Goal: Information Seeking & Learning: Find specific fact

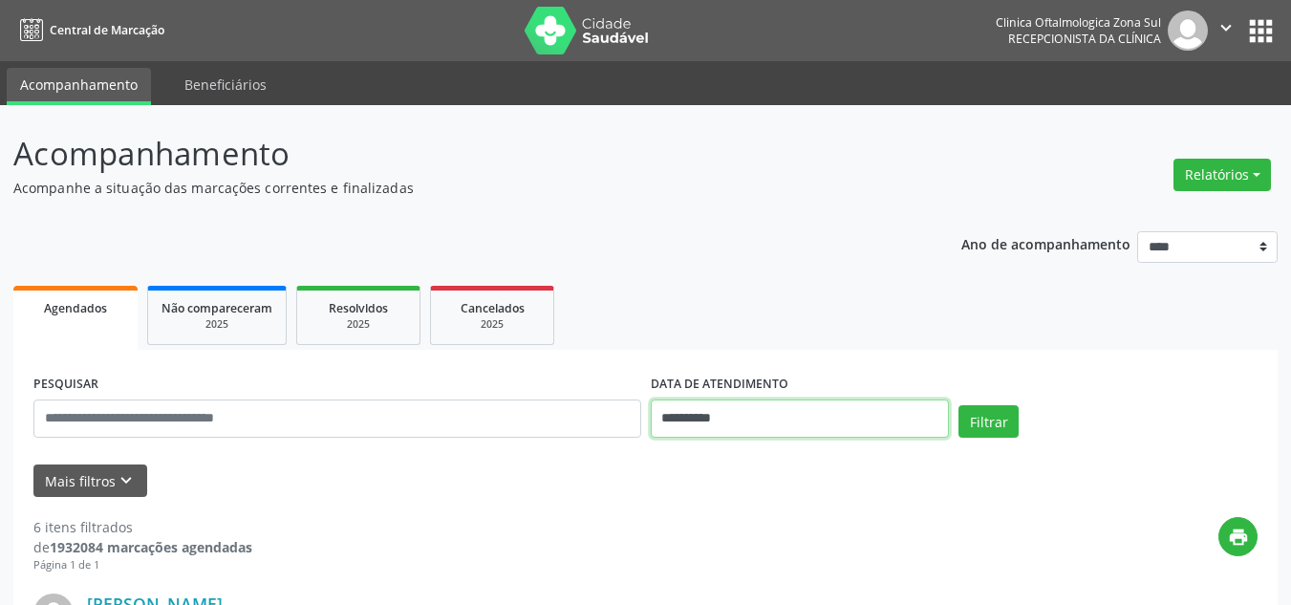
drag, startPoint x: 805, startPoint y: 421, endPoint x: 782, endPoint y: 429, distance: 25.1
click at [804, 421] on input "**********" at bounding box center [800, 418] width 299 height 38
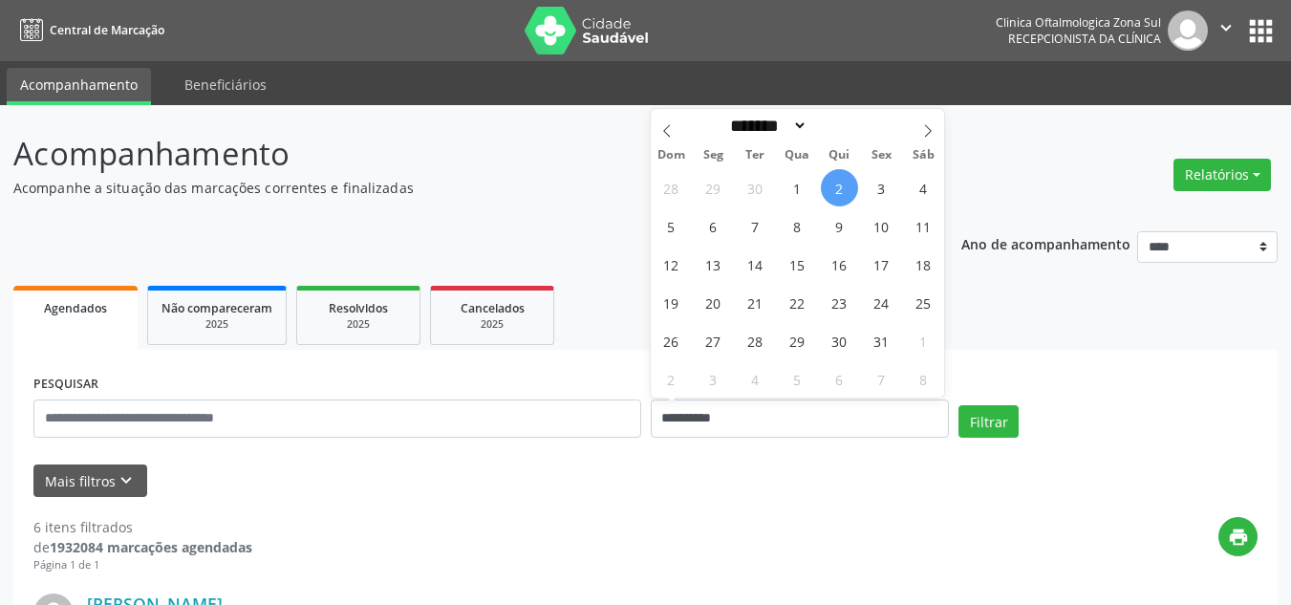
click at [841, 186] on span "2" at bounding box center [839, 187] width 37 height 37
type input "**********"
click at [877, 194] on span "3" at bounding box center [881, 187] width 37 height 37
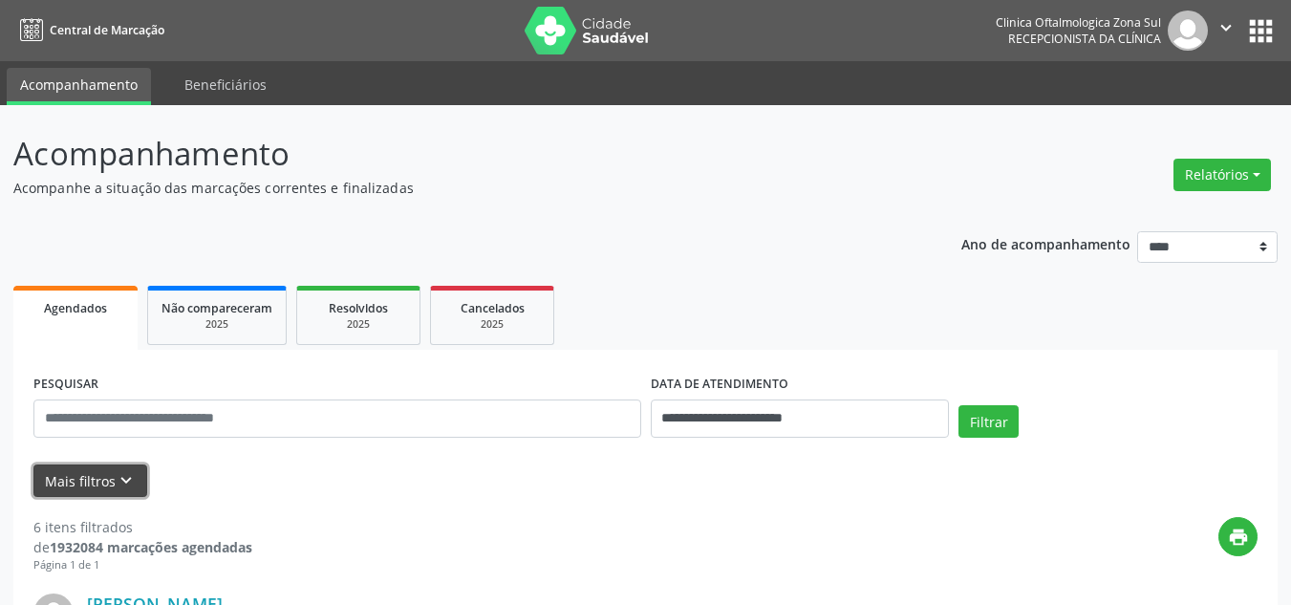
click at [107, 483] on button "Mais filtros keyboard_arrow_down" at bounding box center [90, 480] width 114 height 33
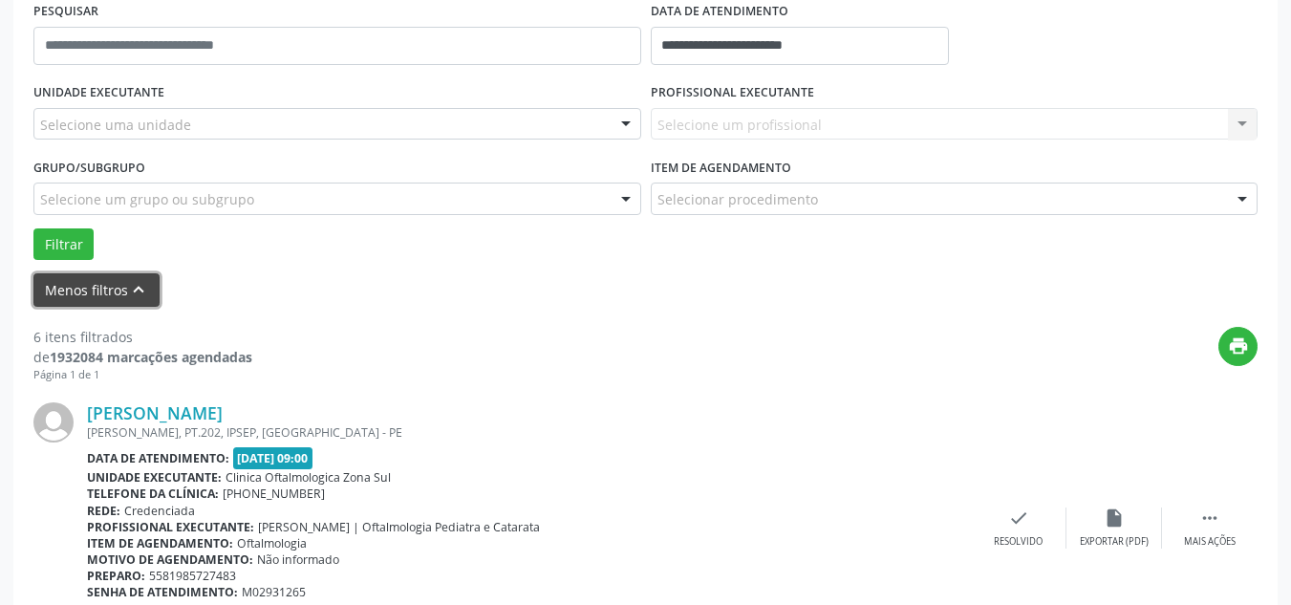
scroll to position [382, 0]
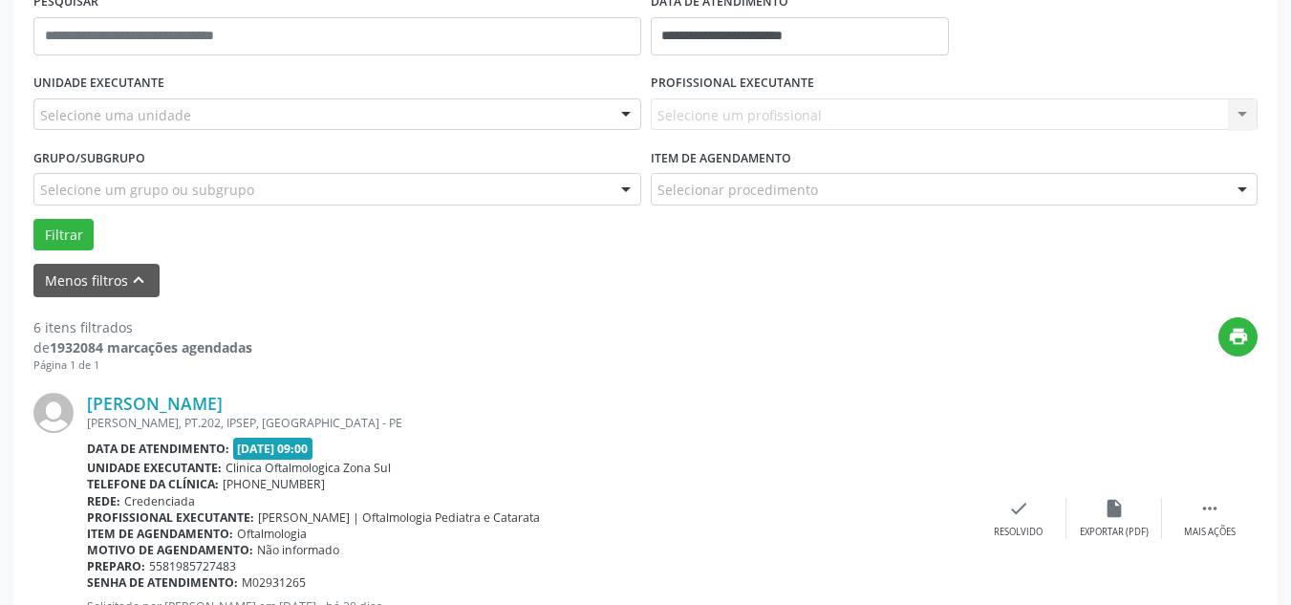
click at [239, 127] on div "Selecione uma unidade" at bounding box center [337, 114] width 608 height 32
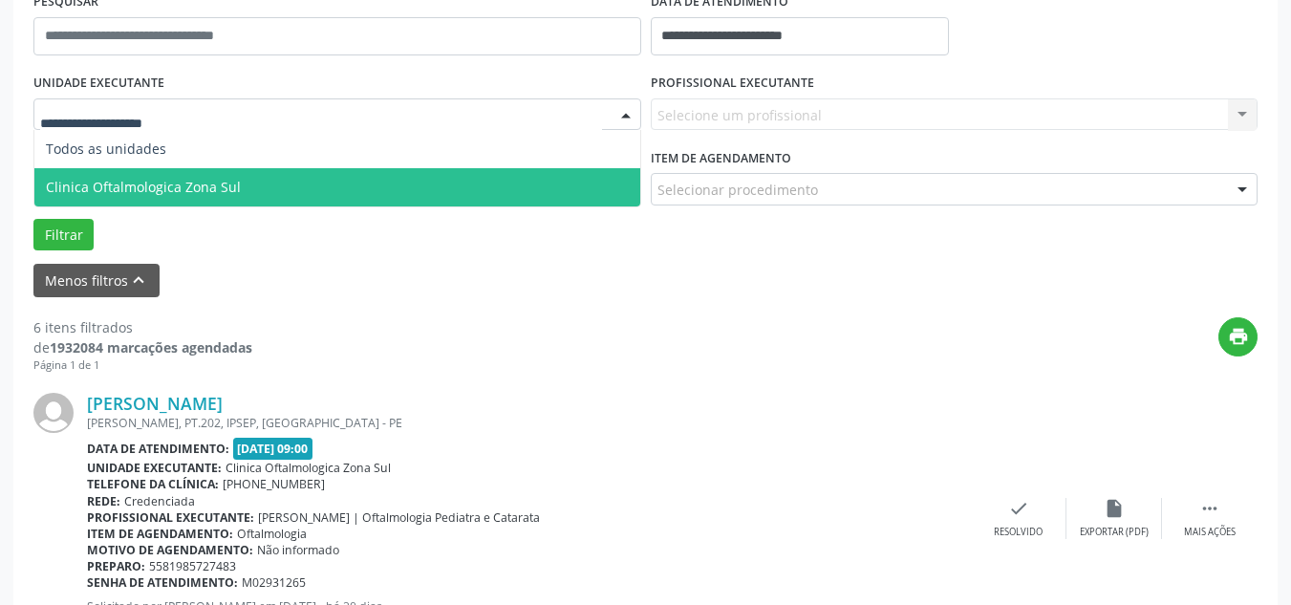
click at [225, 179] on span "Clinica Oftalmologica Zona Sul" at bounding box center [143, 187] width 195 height 18
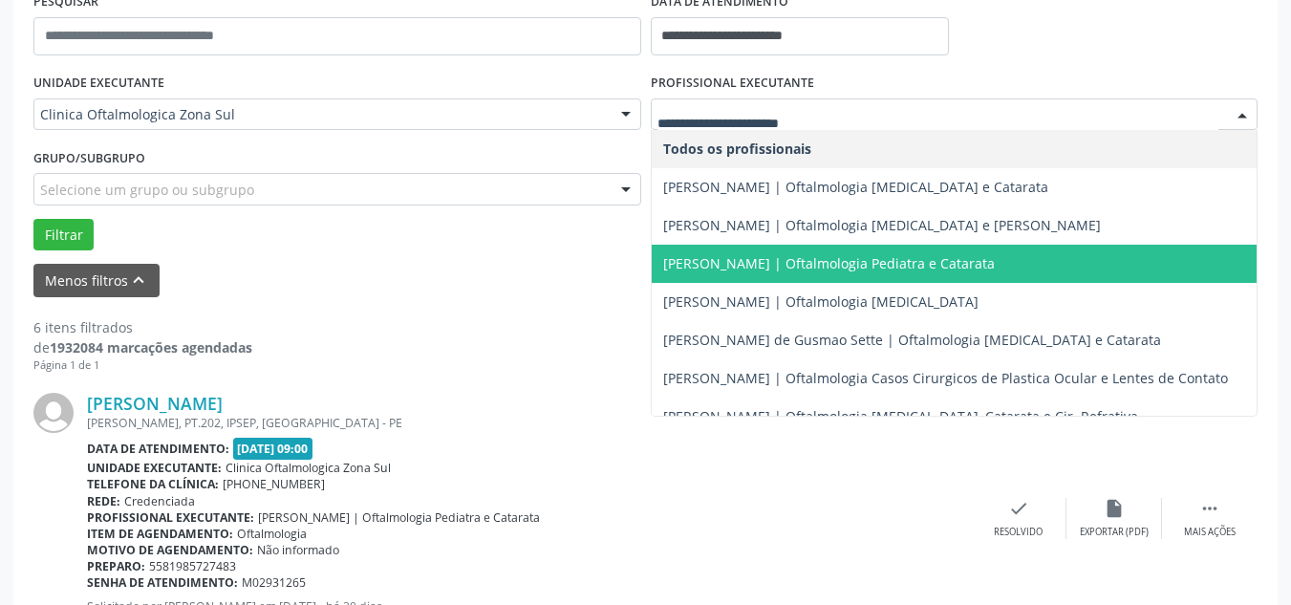
click at [830, 261] on span "[PERSON_NAME] | Oftalmologia Pediatra e Catarata" at bounding box center [829, 263] width 332 height 18
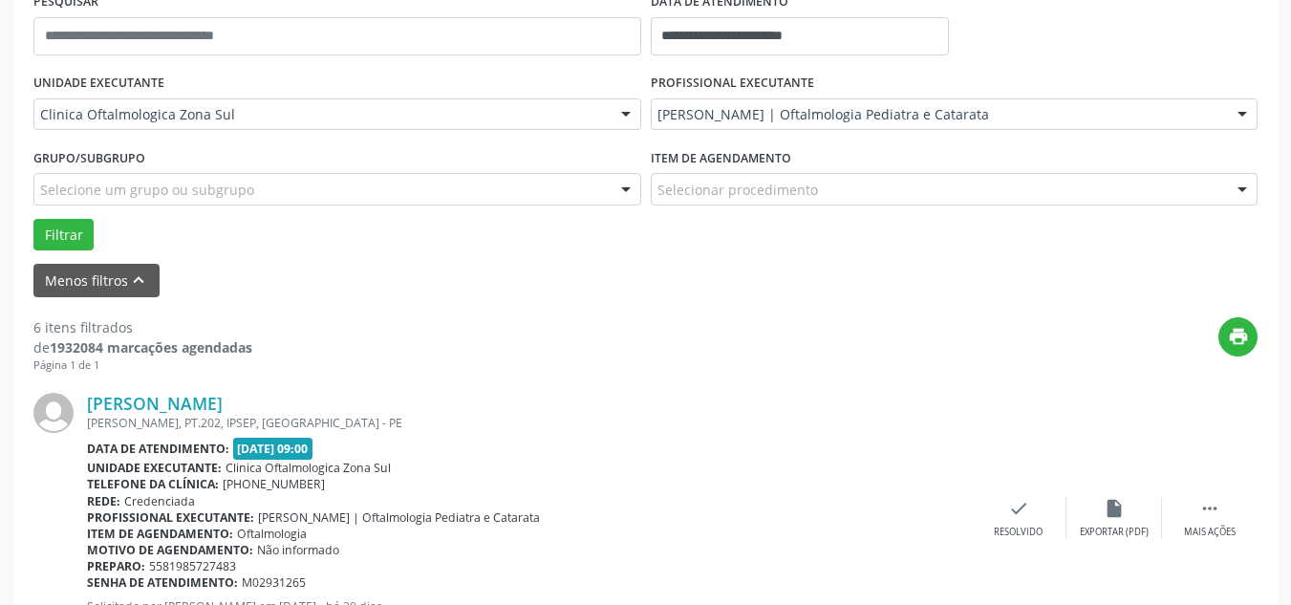
click at [382, 184] on div "Selecione um grupo ou subgrupo" at bounding box center [337, 189] width 608 height 32
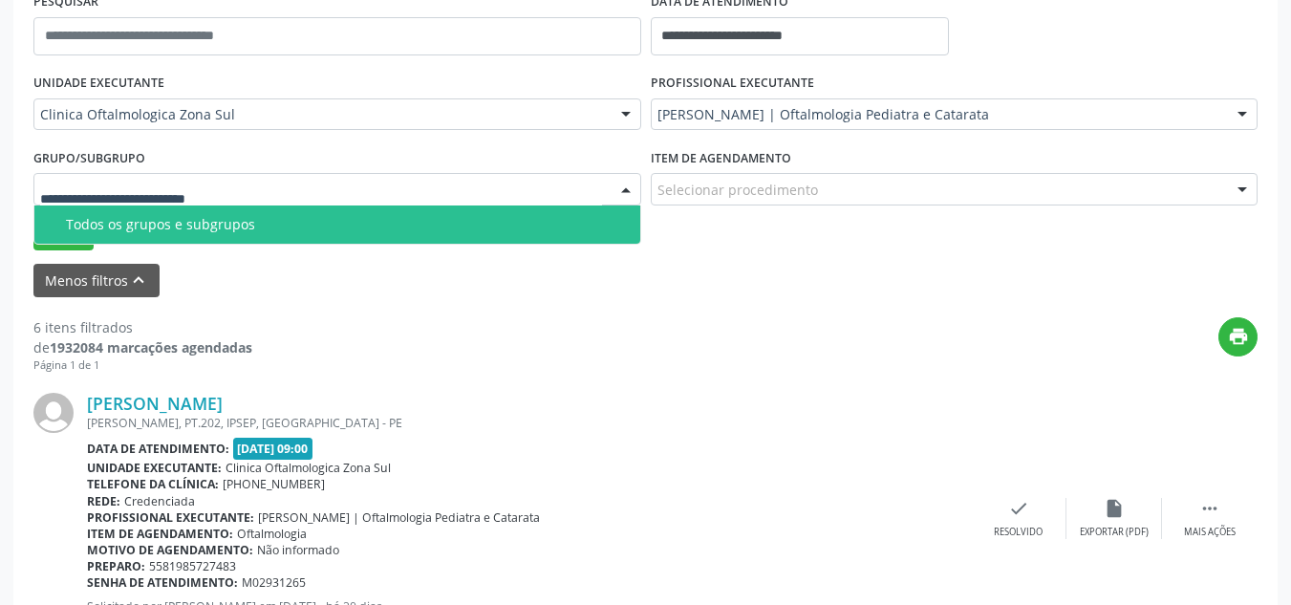
click at [138, 215] on span "Todos os grupos e subgrupos" at bounding box center [337, 224] width 606 height 38
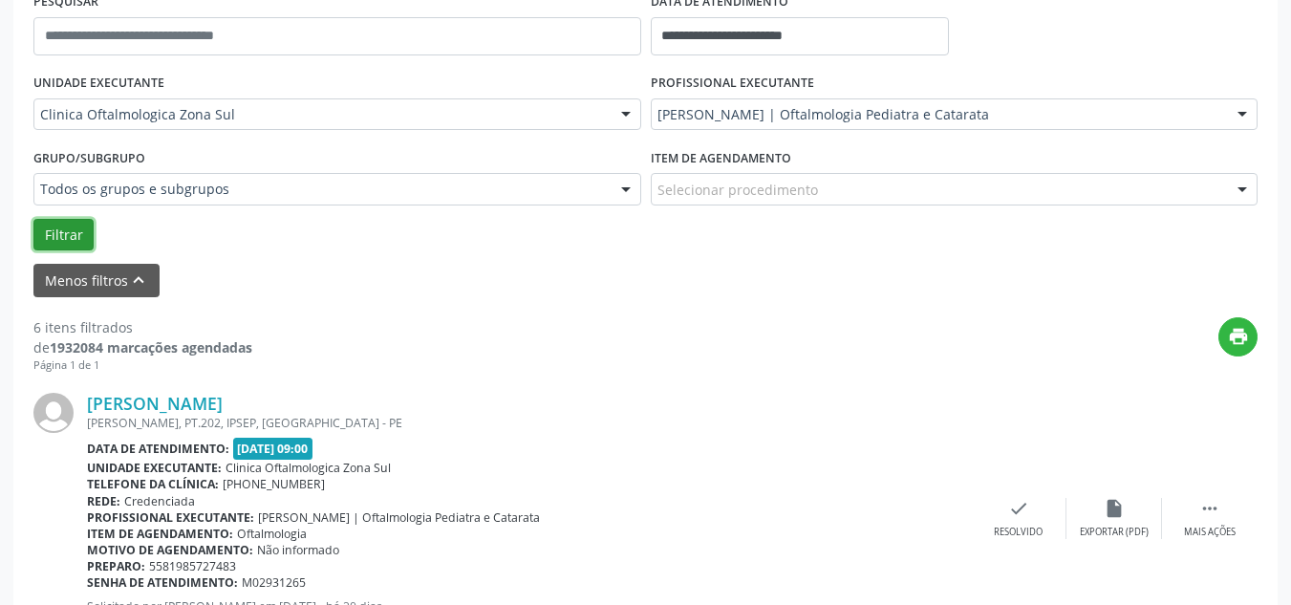
click at [83, 239] on button "Filtrar" at bounding box center [63, 235] width 60 height 32
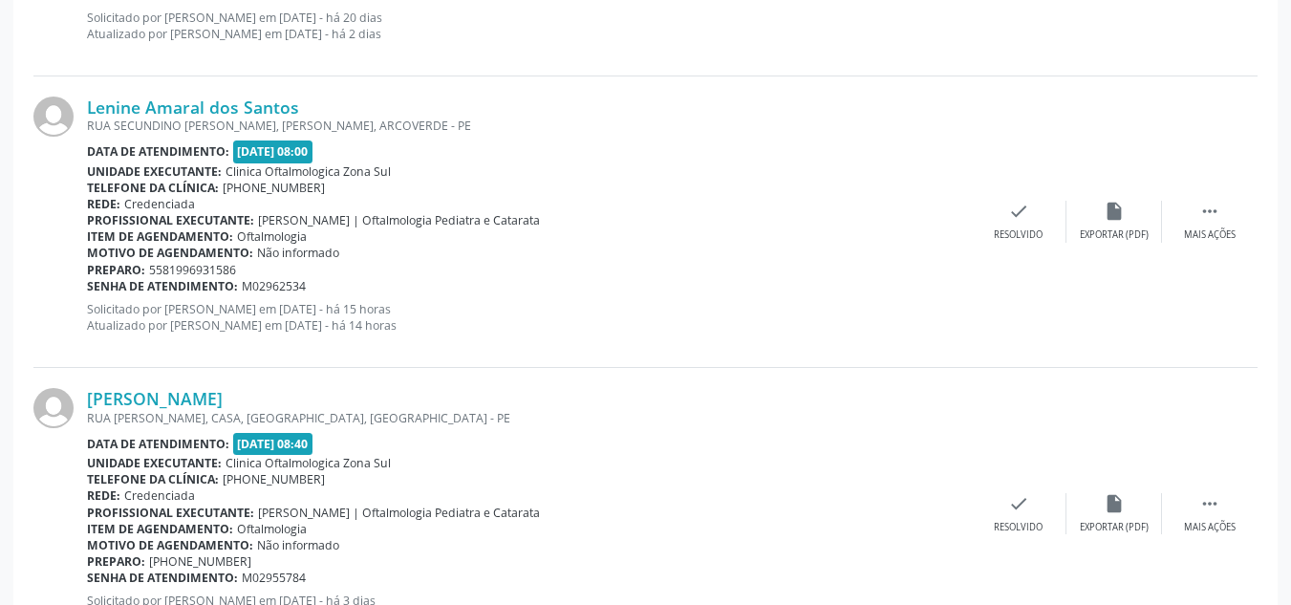
scroll to position [868, 0]
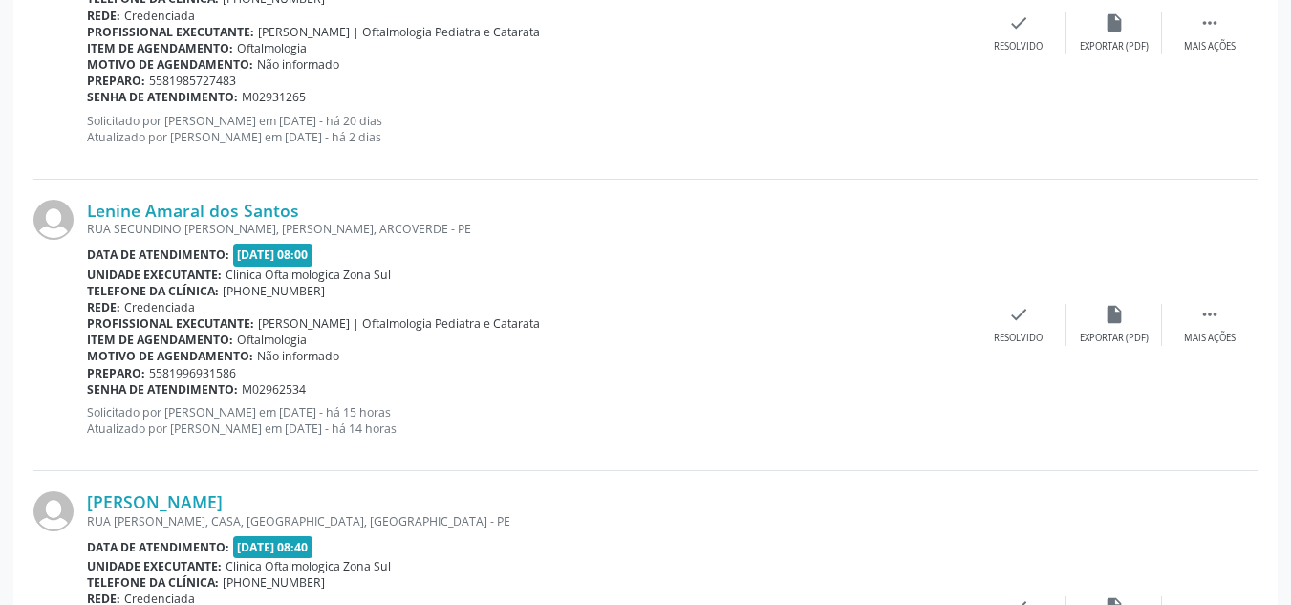
drag, startPoint x: 330, startPoint y: 201, endPoint x: 81, endPoint y: 207, distance: 248.5
click at [81, 207] on div "Lenine Amaral dos Santos RUA SECUNDINO [PERSON_NAME], SAO CRISTOVAO, ARCOVERDE …" at bounding box center [645, 325] width 1224 height 291
copy div "Lenine Amaral dos Santos"
click at [299, 256] on span "[DATE] 08:00" at bounding box center [273, 255] width 80 height 22
drag, startPoint x: 319, startPoint y: 379, endPoint x: 310, endPoint y: 389, distance: 13.5
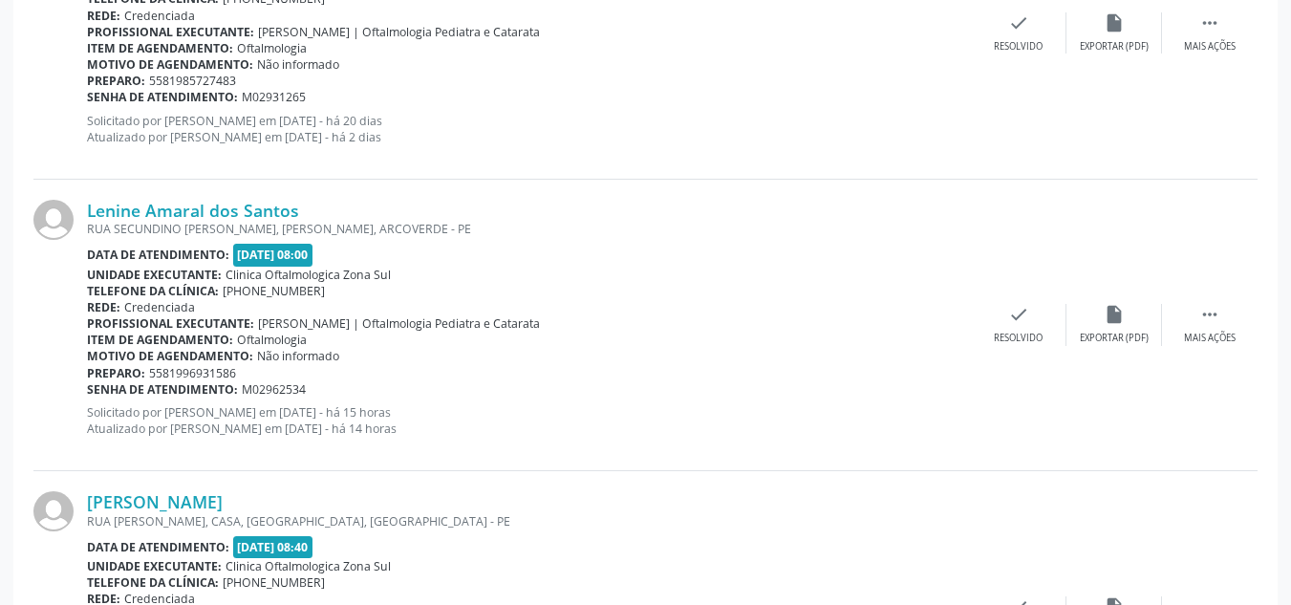
click at [314, 388] on div "Lenine Amaral dos Santos RUA SECUNDINO [PERSON_NAME], SAO CRISTOVAO, ARCOVERDE …" at bounding box center [529, 325] width 884 height 250
copy div "Senha de atendimento: M02962534"
click at [176, 217] on link "Lenine Amaral dos Santos" at bounding box center [193, 210] width 212 height 21
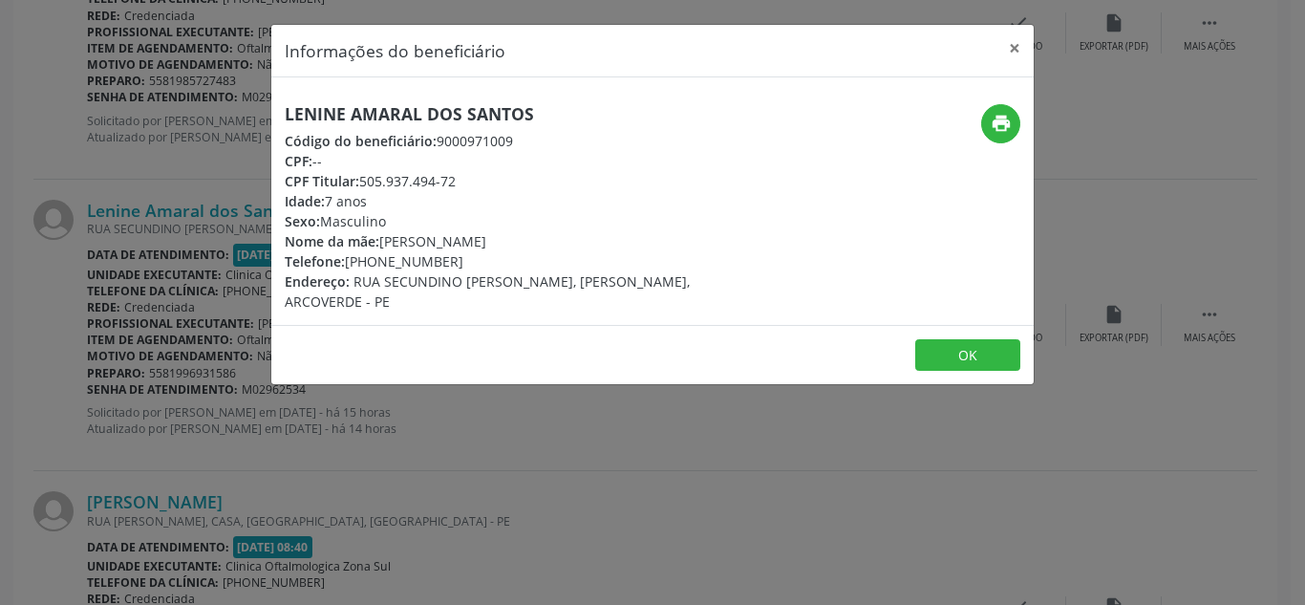
drag, startPoint x: 363, startPoint y: 179, endPoint x: 482, endPoint y: 179, distance: 118.5
click at [491, 179] on div "CPF Titular: 505.937.494-72" at bounding box center [526, 181] width 482 height 20
drag, startPoint x: 432, startPoint y: 178, endPoint x: 388, endPoint y: 163, distance: 46.2
click at [392, 152] on div "CPF: --" at bounding box center [526, 161] width 482 height 20
drag, startPoint x: 381, startPoint y: 236, endPoint x: 517, endPoint y: 239, distance: 135.7
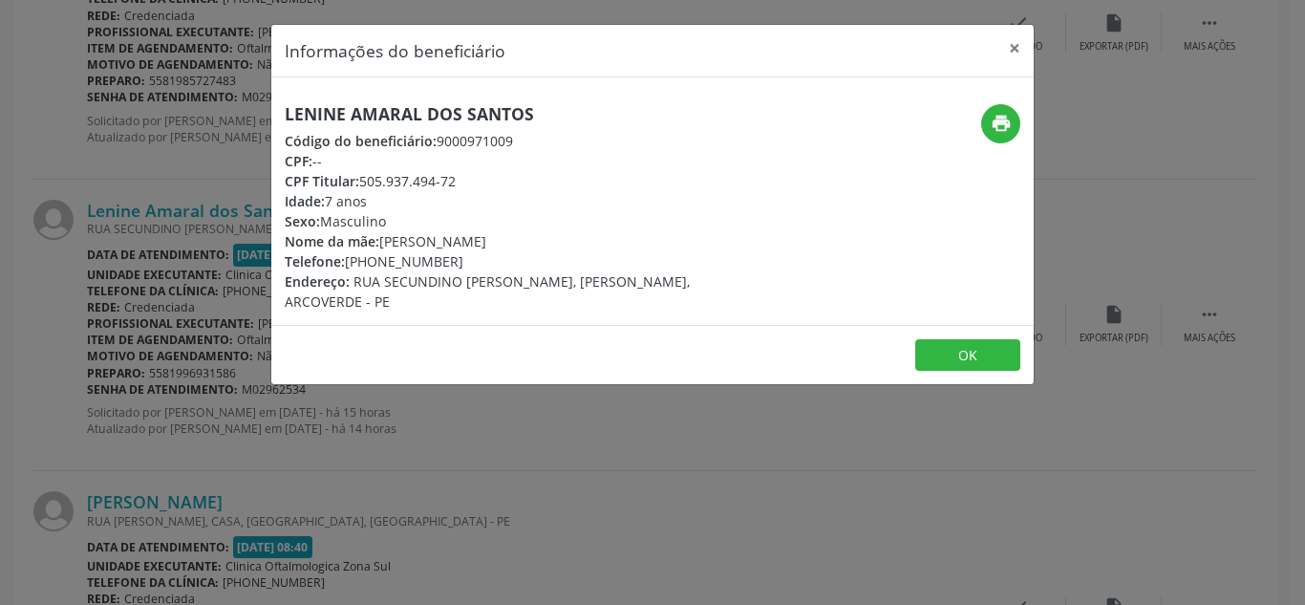
click at [526, 238] on div "Nome da mãe: [PERSON_NAME]" at bounding box center [526, 241] width 482 height 20
copy div "[PERSON_NAME]"
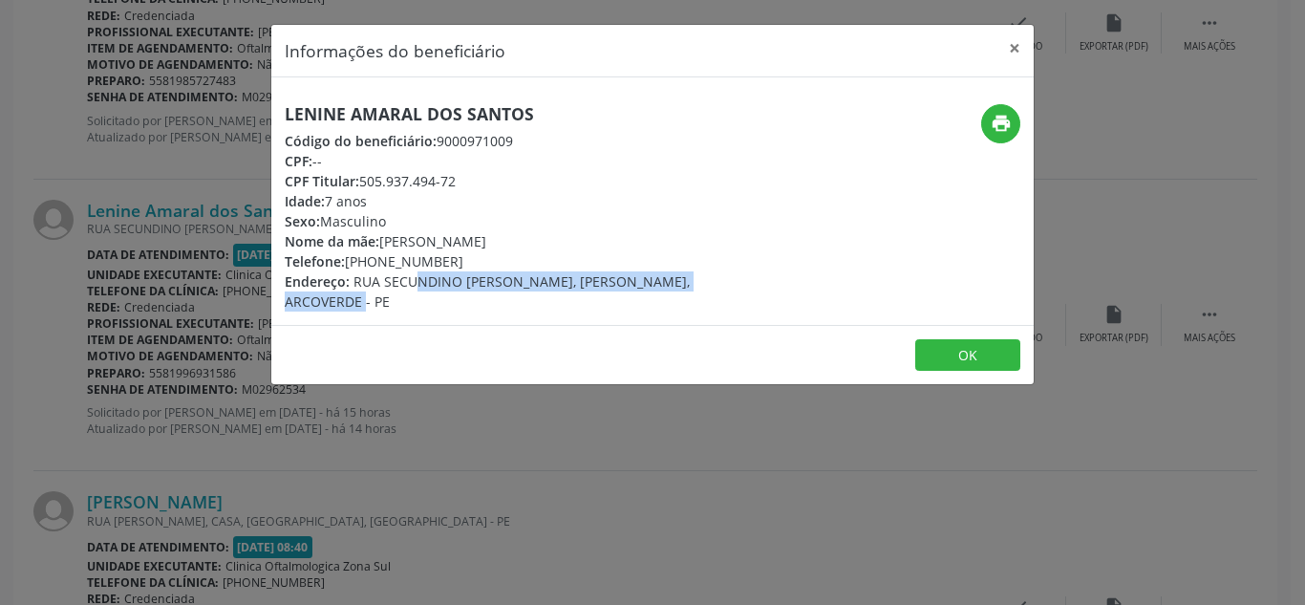
drag, startPoint x: 354, startPoint y: 276, endPoint x: 769, endPoint y: 280, distance: 415.6
click at [769, 280] on div "Lenine Amaral dos Santos Código do beneficiário: 9000971009 CPF: -- CPF Titular…" at bounding box center [525, 207] width 508 height 207
copy span "RUA SECUNDINO [PERSON_NAME], [PERSON_NAME],"
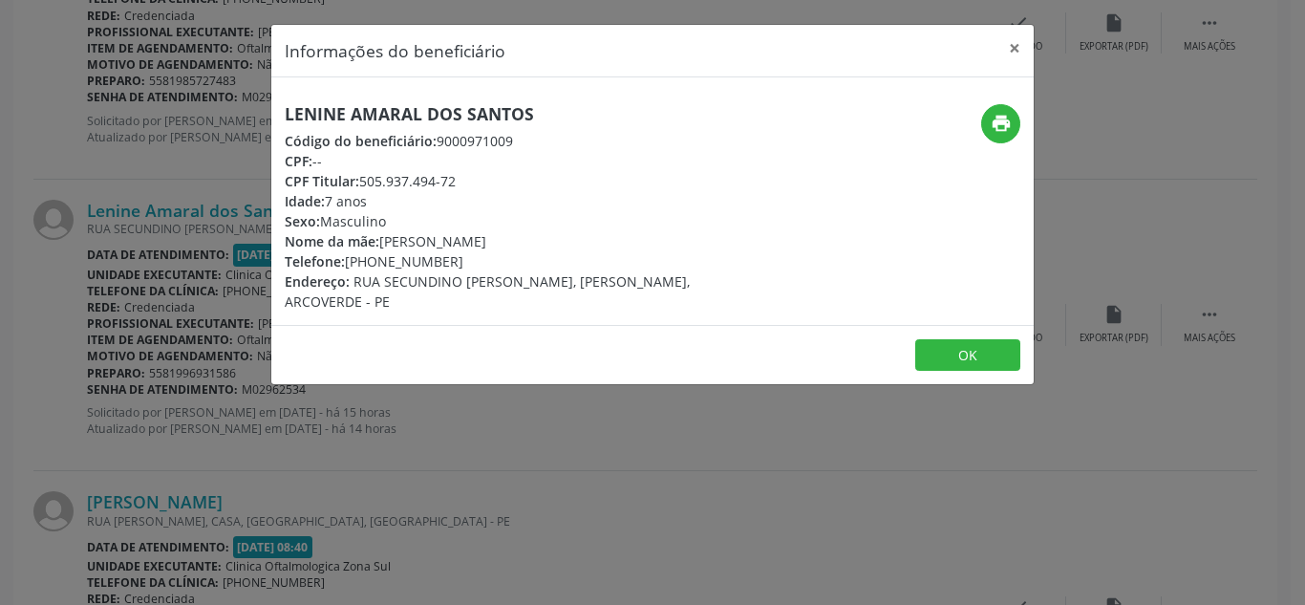
click at [358, 259] on div "Telefone: [PHONE_NUMBER]" at bounding box center [526, 261] width 482 height 20
click at [1016, 43] on button "×" at bounding box center [1015, 48] width 38 height 47
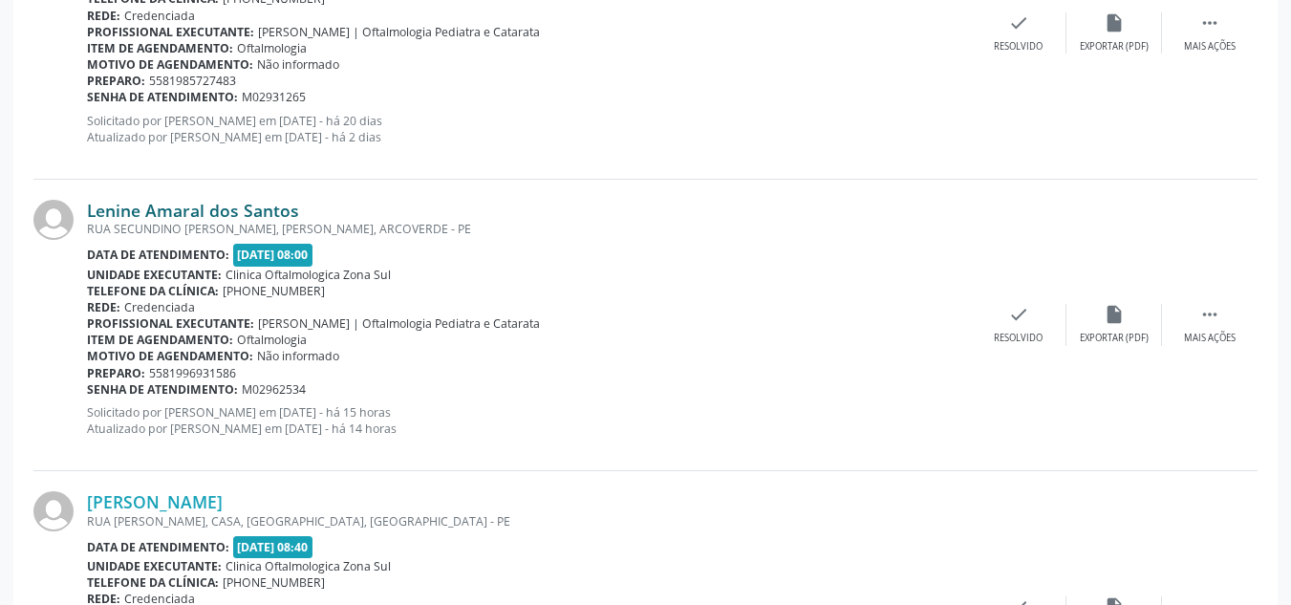
click at [206, 207] on link "Lenine Amaral dos Santos" at bounding box center [193, 210] width 212 height 21
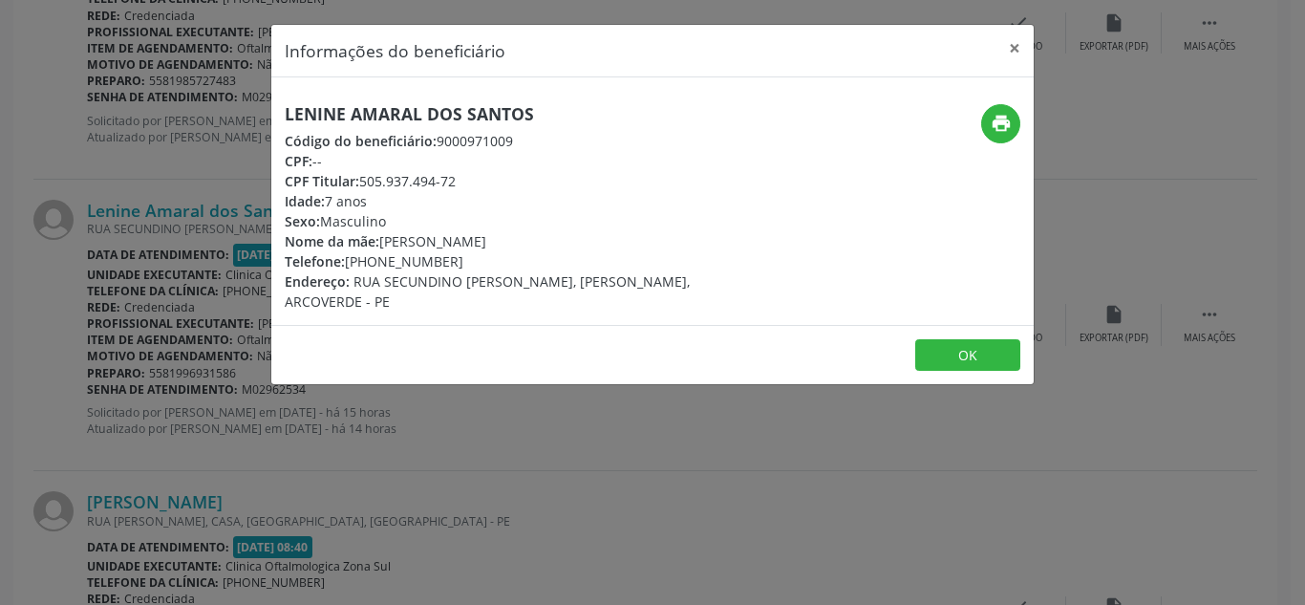
click at [343, 262] on span "Telefone:" at bounding box center [315, 261] width 60 height 18
click at [352, 261] on div "Telefone: [PHONE_NUMBER]" at bounding box center [526, 261] width 482 height 20
drag, startPoint x: 344, startPoint y: 260, endPoint x: 468, endPoint y: 258, distance: 124.2
click at [473, 258] on div "Telefone: [PHONE_NUMBER]" at bounding box center [526, 261] width 482 height 20
copy div "[PHONE_NUMBER]"
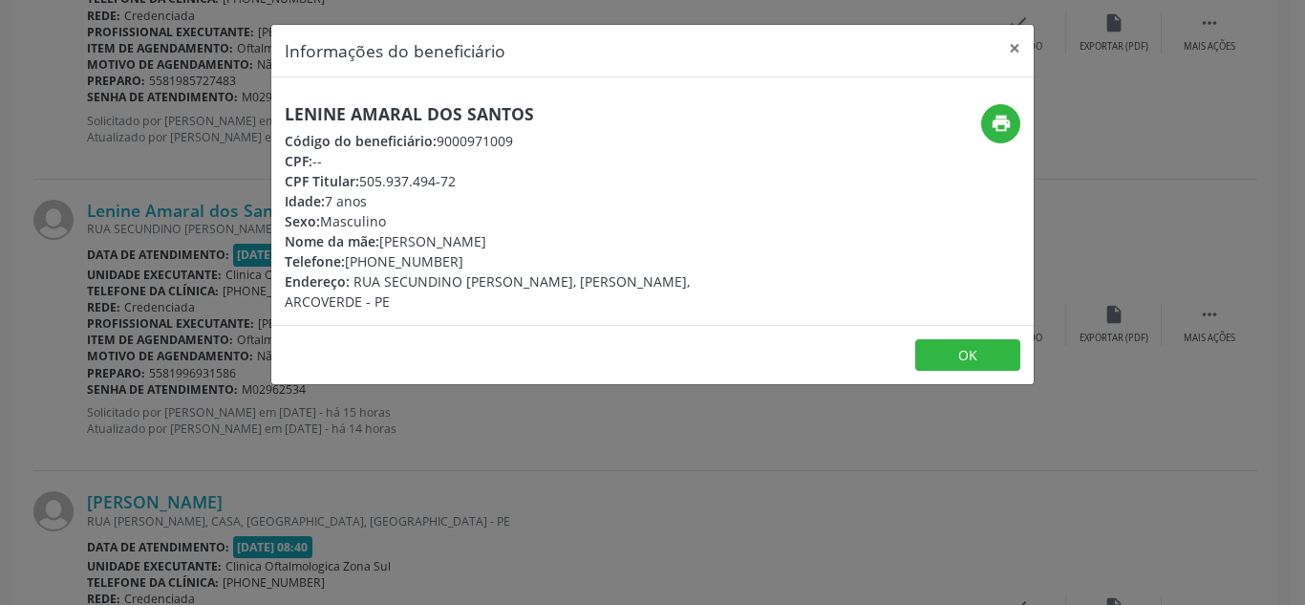
copy div "[PHONE_NUMBER]"
click at [1015, 51] on button "×" at bounding box center [1015, 48] width 38 height 47
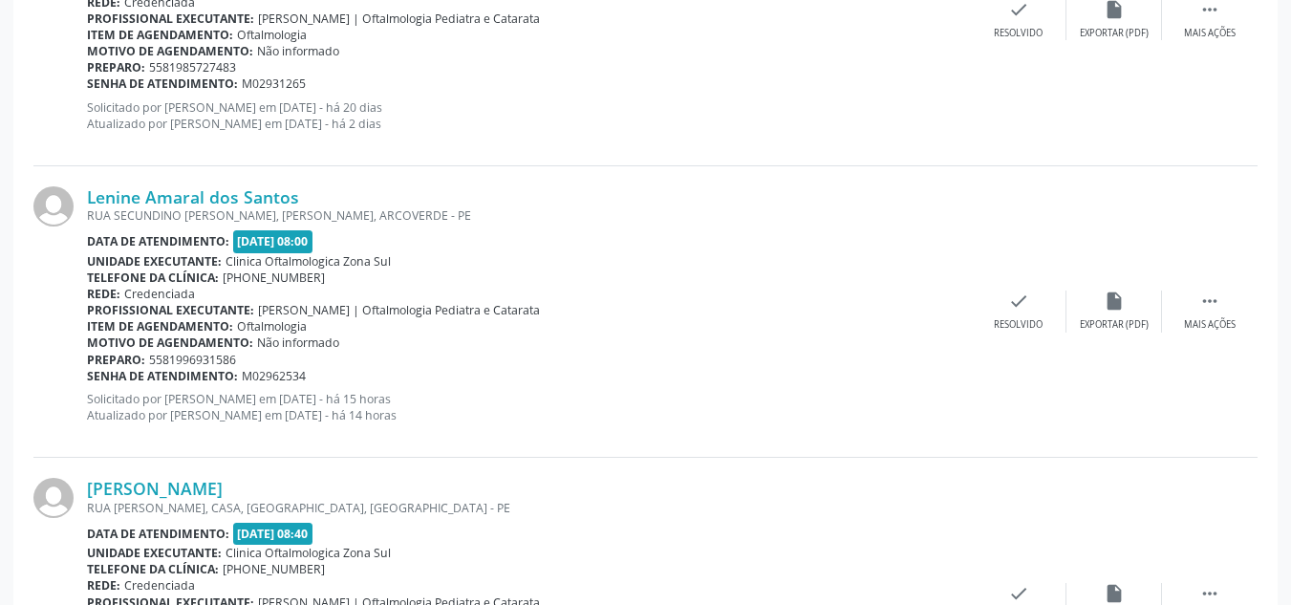
scroll to position [1059, 0]
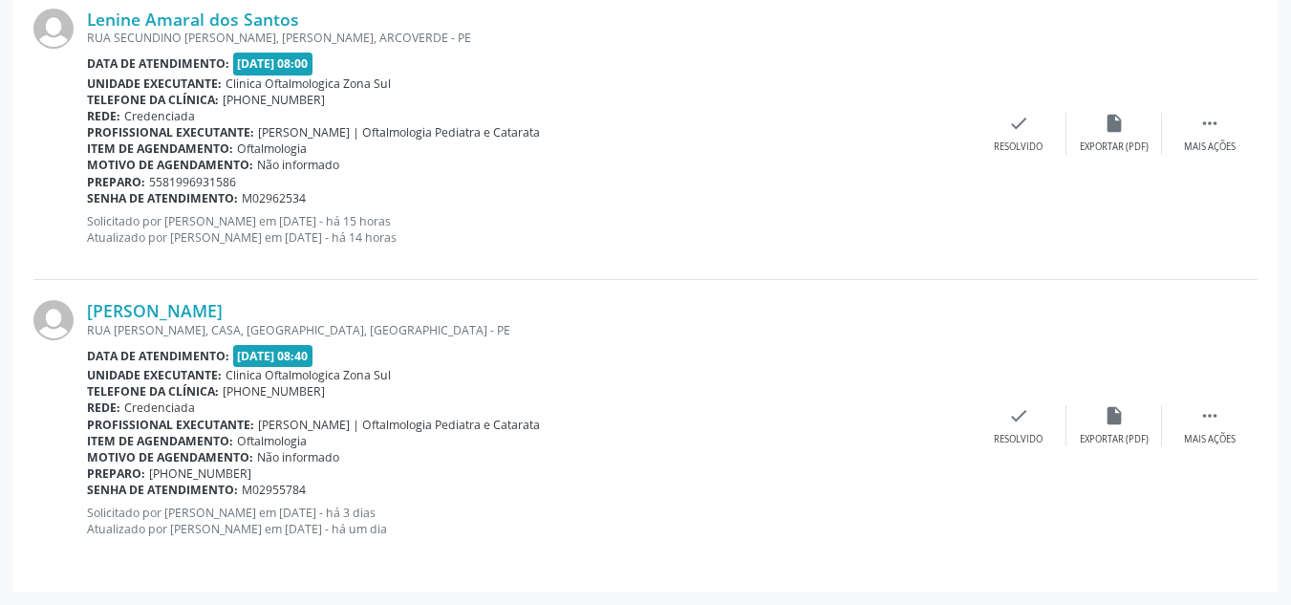
drag, startPoint x: 357, startPoint y: 311, endPoint x: 84, endPoint y: 310, distance: 273.3
click at [84, 310] on div "[PERSON_NAME] RUA [GEOGRAPHIC_DATA], CASA, [GEOGRAPHIC_DATA], [GEOGRAPHIC_DATA]…" at bounding box center [645, 425] width 1224 height 290
copy div "[PERSON_NAME]"
drag, startPoint x: 346, startPoint y: 489, endPoint x: 90, endPoint y: 493, distance: 256.1
click at [90, 493] on div "Senha de atendimento: M02955784" at bounding box center [529, 490] width 884 height 16
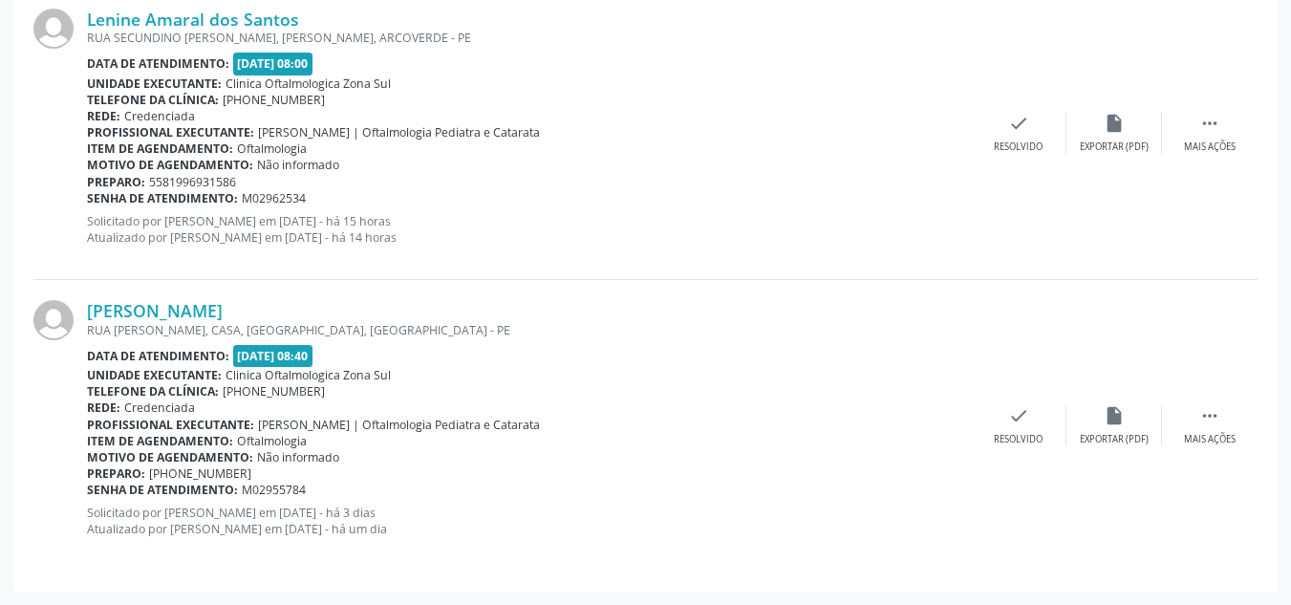
copy div "Senha de atendimento: M02955784"
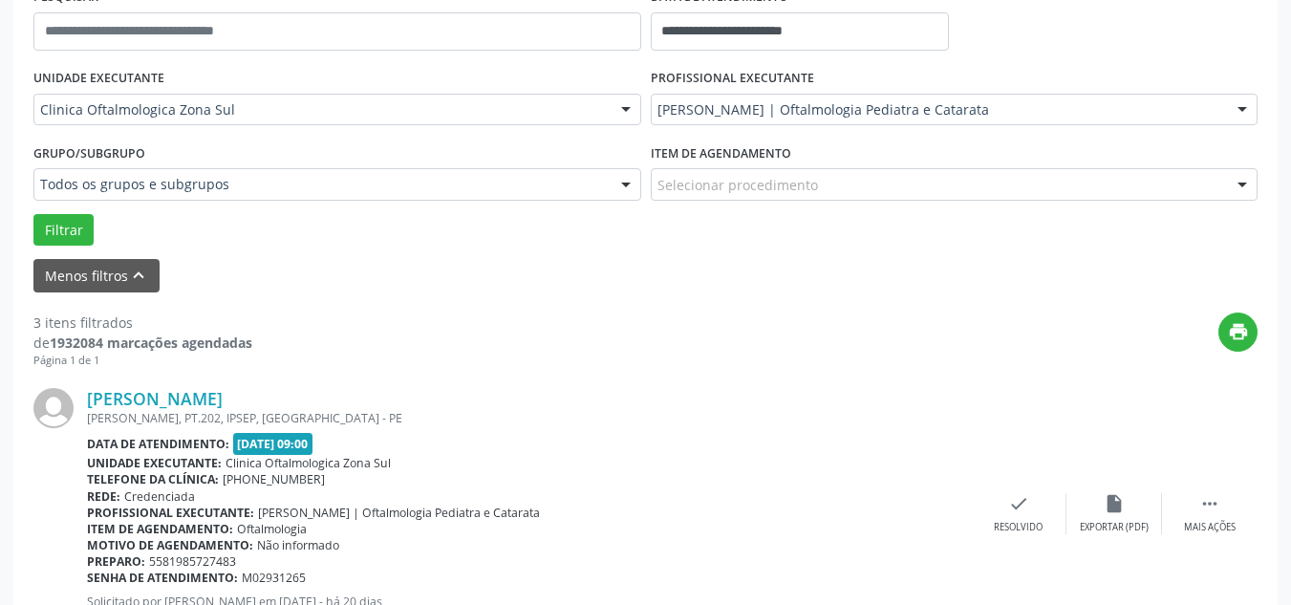
scroll to position [0, 0]
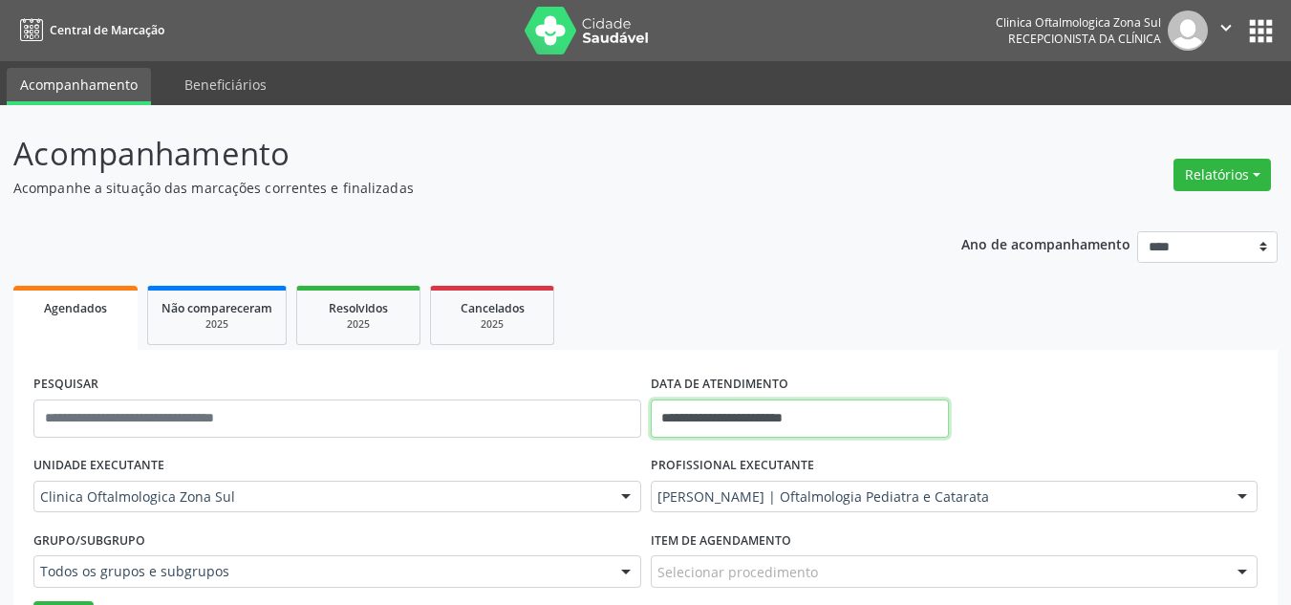
click at [782, 400] on input "**********" at bounding box center [800, 418] width 299 height 38
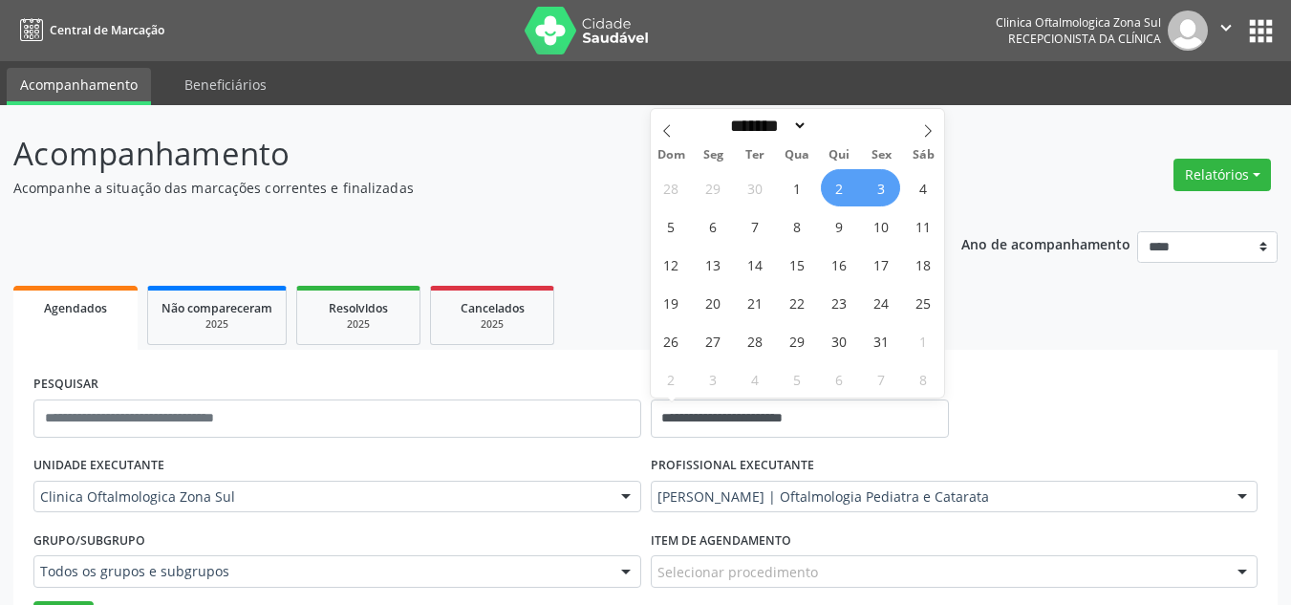
click at [835, 186] on span "2" at bounding box center [839, 187] width 37 height 37
type input "**********"
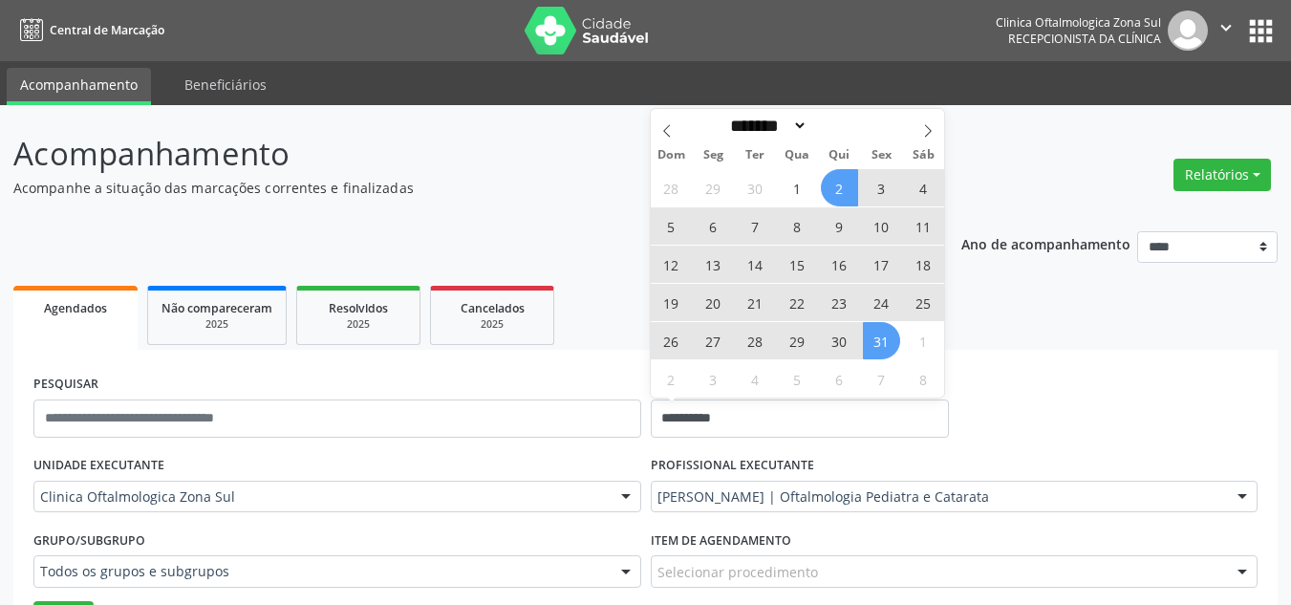
click at [878, 338] on span "31" at bounding box center [881, 340] width 37 height 37
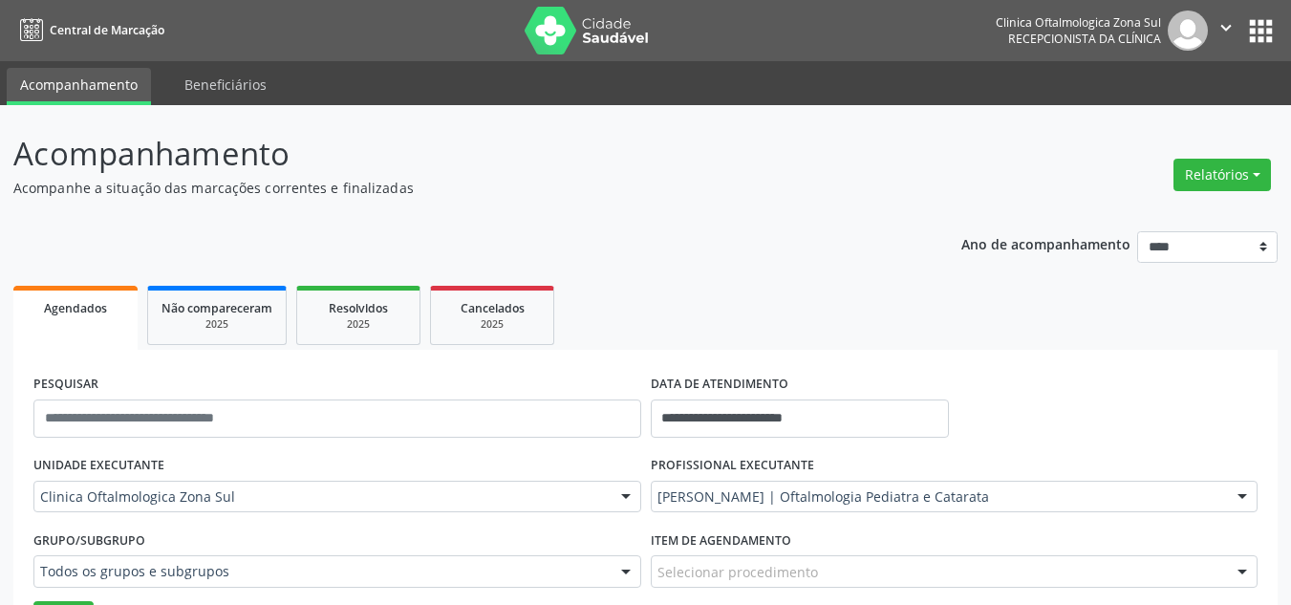
scroll to position [287, 0]
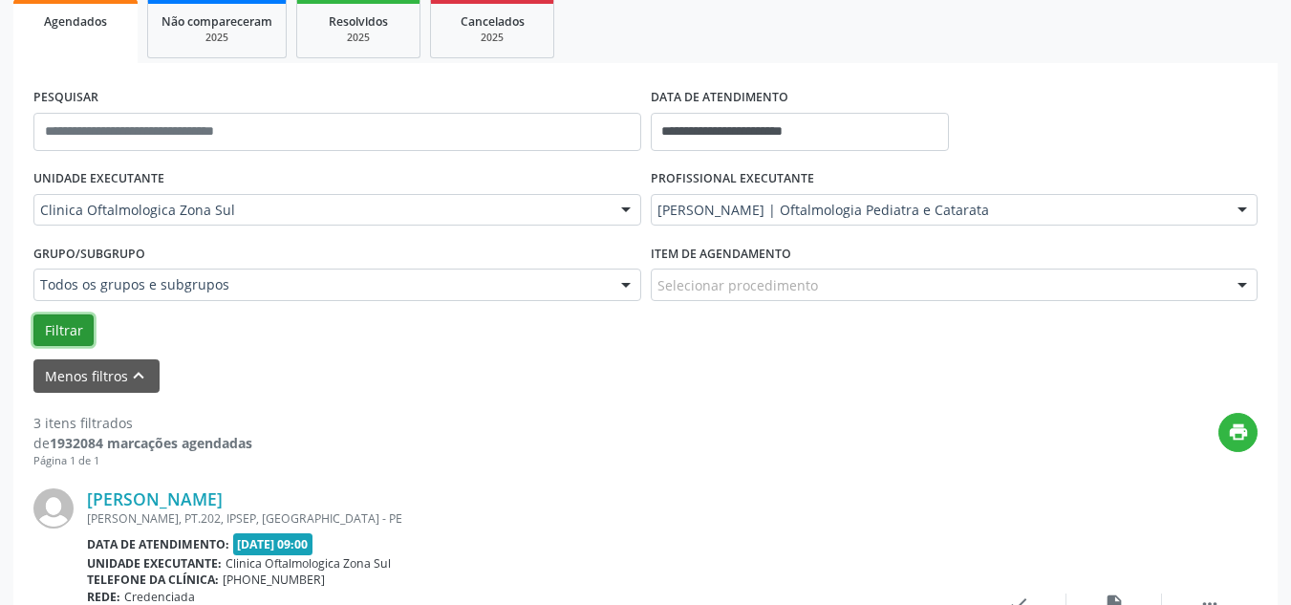
click at [67, 320] on button "Filtrar" at bounding box center [63, 330] width 60 height 32
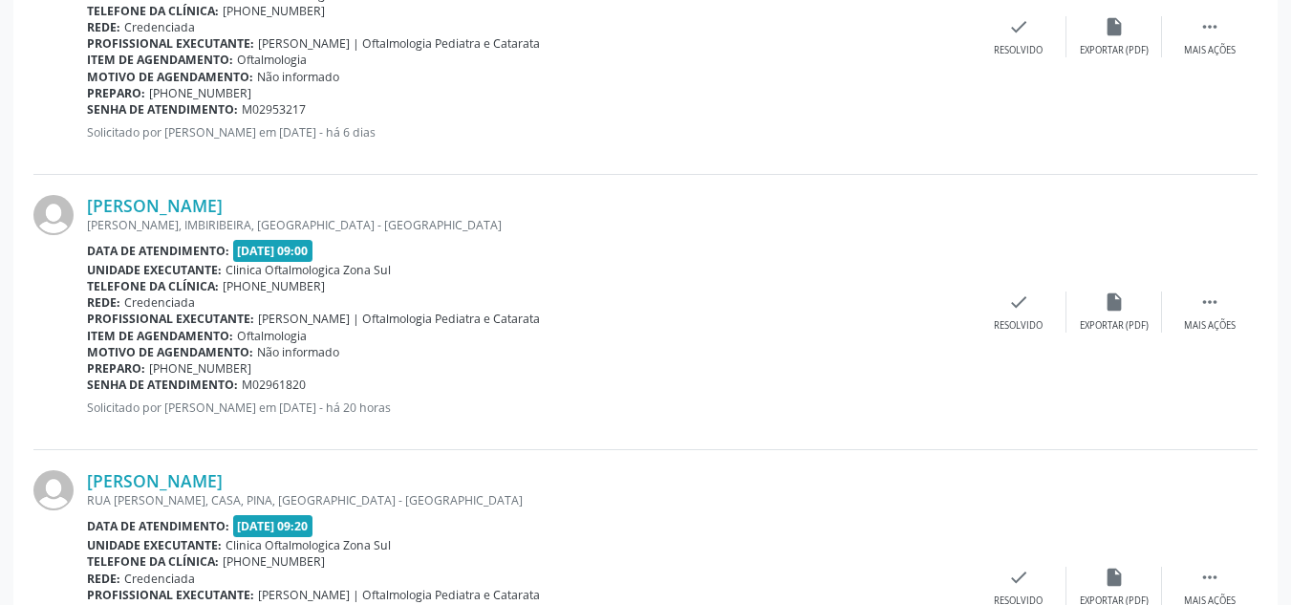
scroll to position [2102, 0]
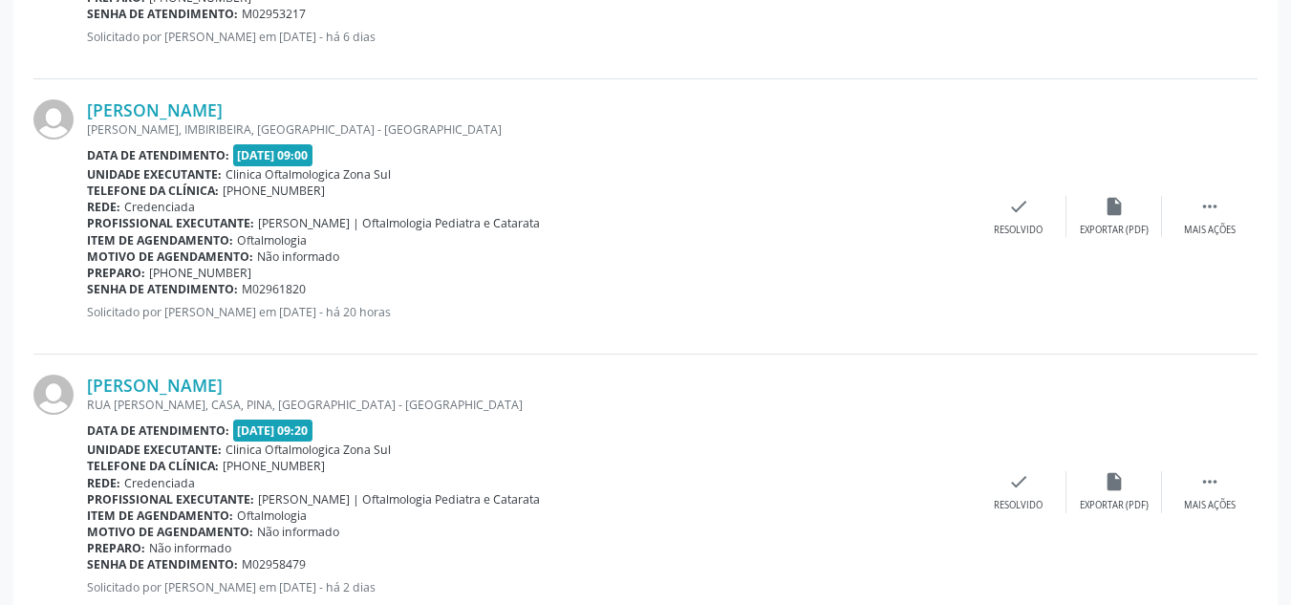
drag, startPoint x: 327, startPoint y: 99, endPoint x: 71, endPoint y: 100, distance: 256.1
click at [71, 100] on div "[PERSON_NAME] [PERSON_NAME], IMBIRIBEIRA, [GEOGRAPHIC_DATA] - [GEOGRAPHIC_DATA]…" at bounding box center [645, 216] width 1224 height 275
copy div "[PERSON_NAME]"
drag, startPoint x: 323, startPoint y: 286, endPoint x: 90, endPoint y: 294, distance: 233.3
click at [90, 294] on div "Senha de atendimento: M02961820" at bounding box center [529, 289] width 884 height 16
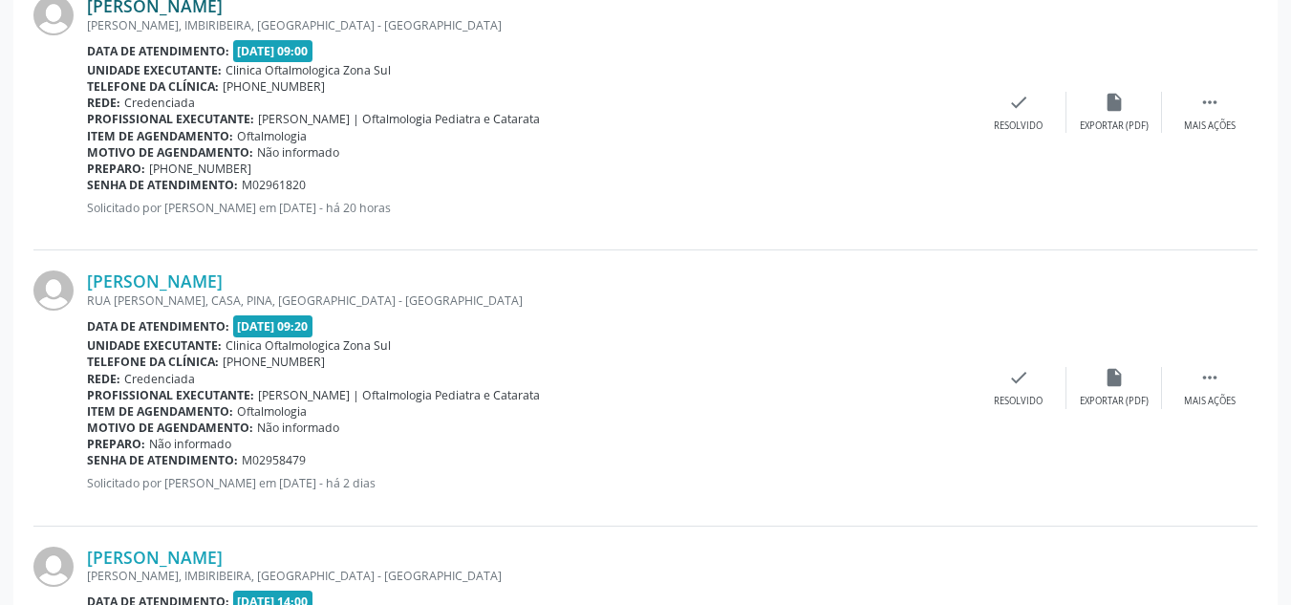
scroll to position [2389, 0]
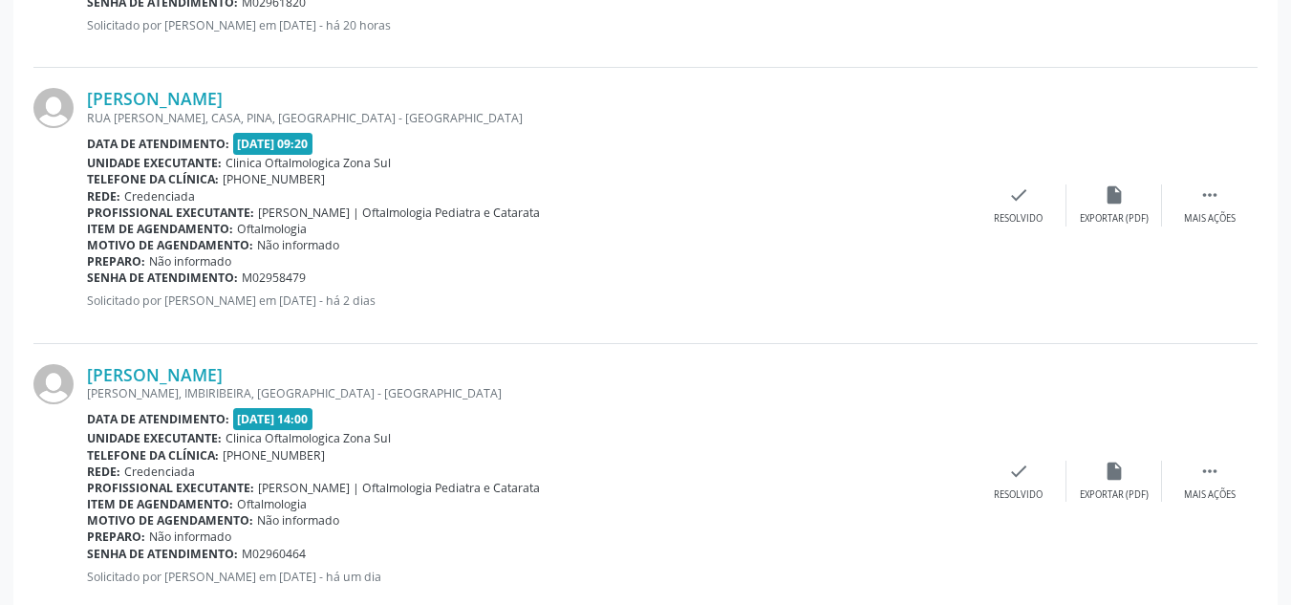
drag, startPoint x: 303, startPoint y: 91, endPoint x: 85, endPoint y: 93, distance: 217.9
click at [85, 93] on div "[PERSON_NAME] [GEOGRAPHIC_DATA][PERSON_NAME], CASA, [GEOGRAPHIC_DATA], [GEOGRAP…" at bounding box center [645, 205] width 1224 height 275
drag, startPoint x: 316, startPoint y: 272, endPoint x: 88, endPoint y: 284, distance: 228.6
click at [88, 284] on div "Senha de atendimento: M02958479" at bounding box center [529, 277] width 884 height 16
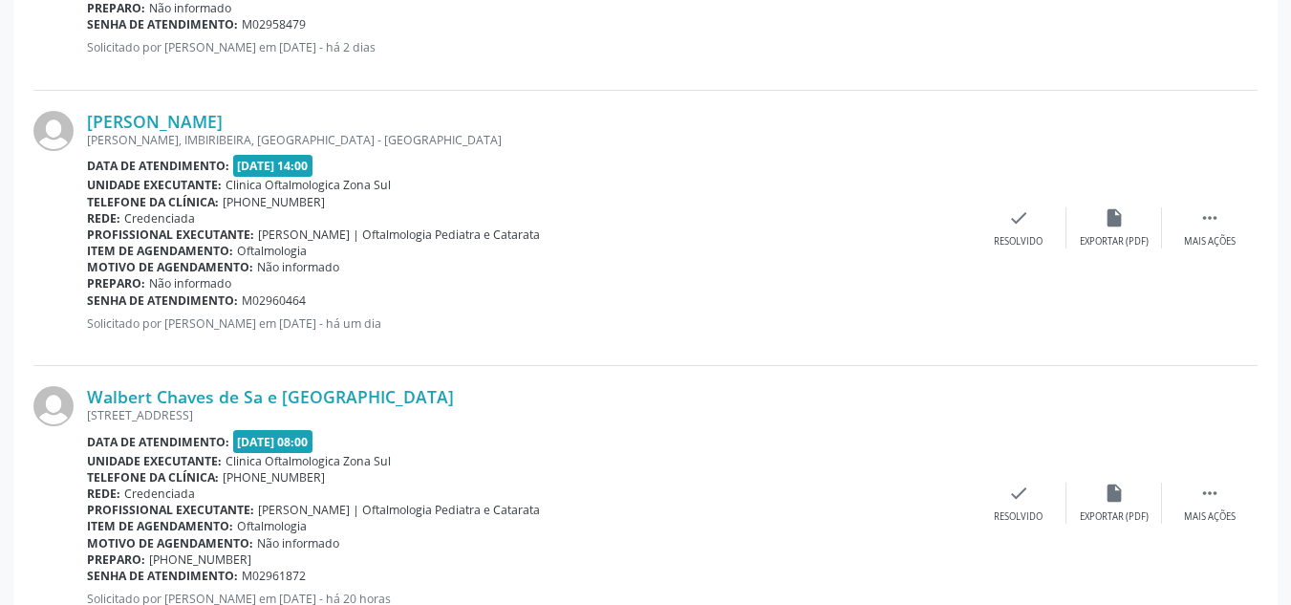
scroll to position [2675, 0]
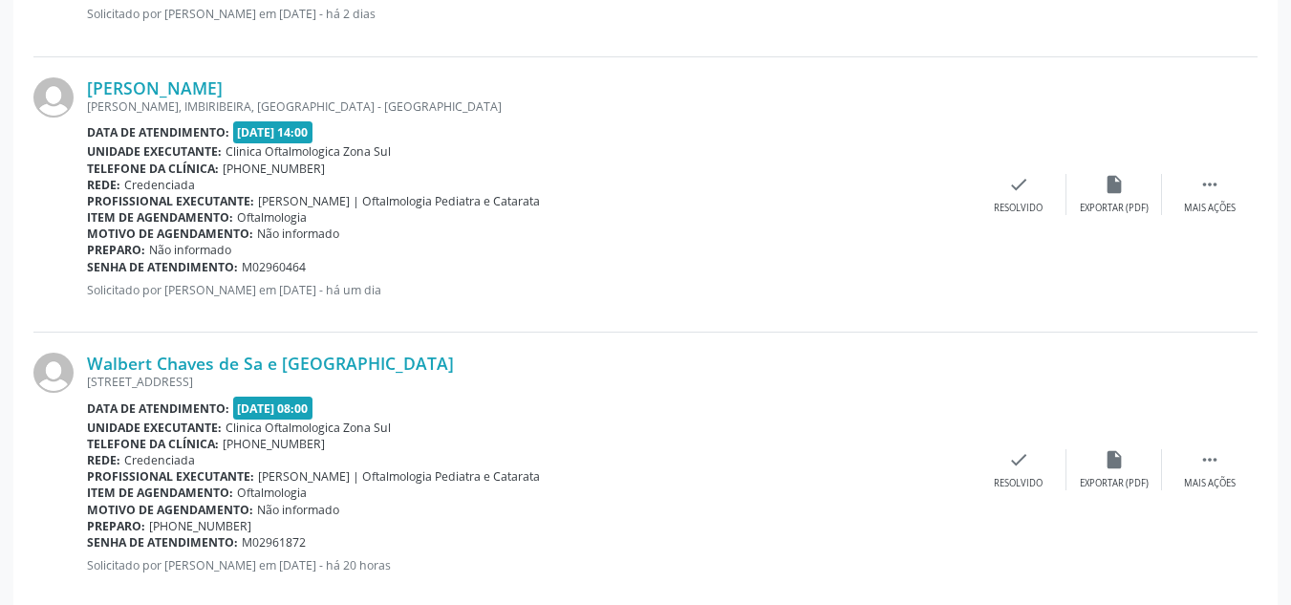
drag, startPoint x: 319, startPoint y: 81, endPoint x: 82, endPoint y: 86, distance: 237.0
click at [82, 86] on div "[PERSON_NAME] [PERSON_NAME], IMBIRIBEIRA, [GEOGRAPHIC_DATA] - [GEOGRAPHIC_DATA]…" at bounding box center [645, 194] width 1224 height 275
drag, startPoint x: 328, startPoint y: 268, endPoint x: 89, endPoint y: 267, distance: 238.9
click at [89, 267] on div "Senha de atendimento: M02960464" at bounding box center [529, 267] width 884 height 16
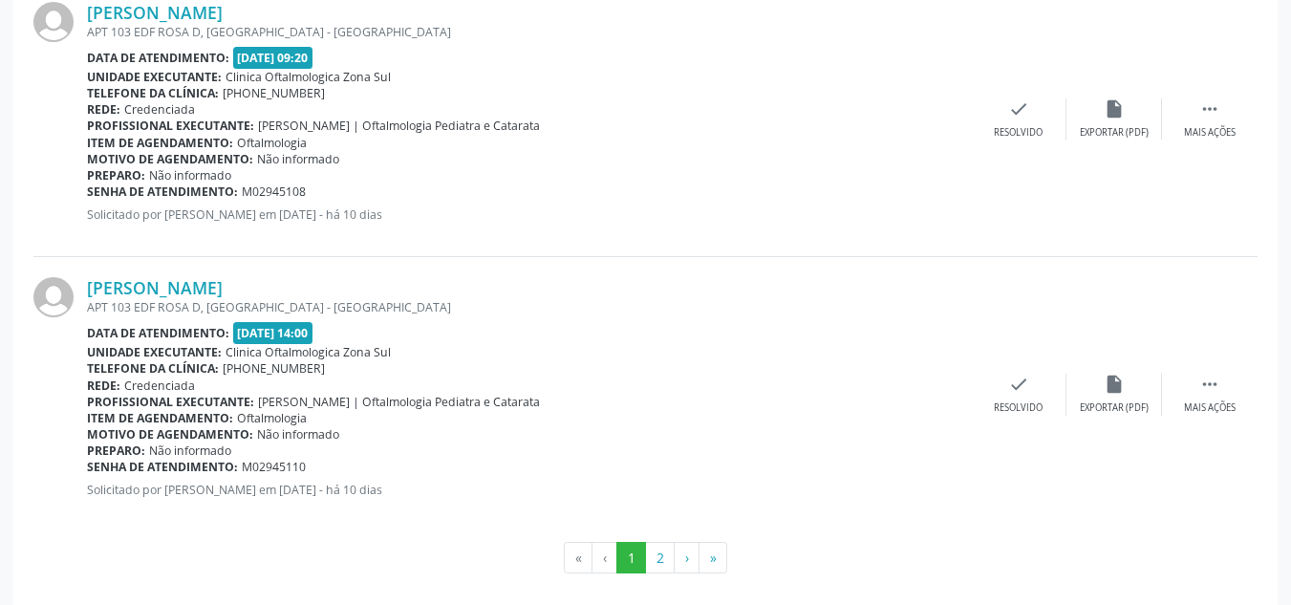
scroll to position [4418, 0]
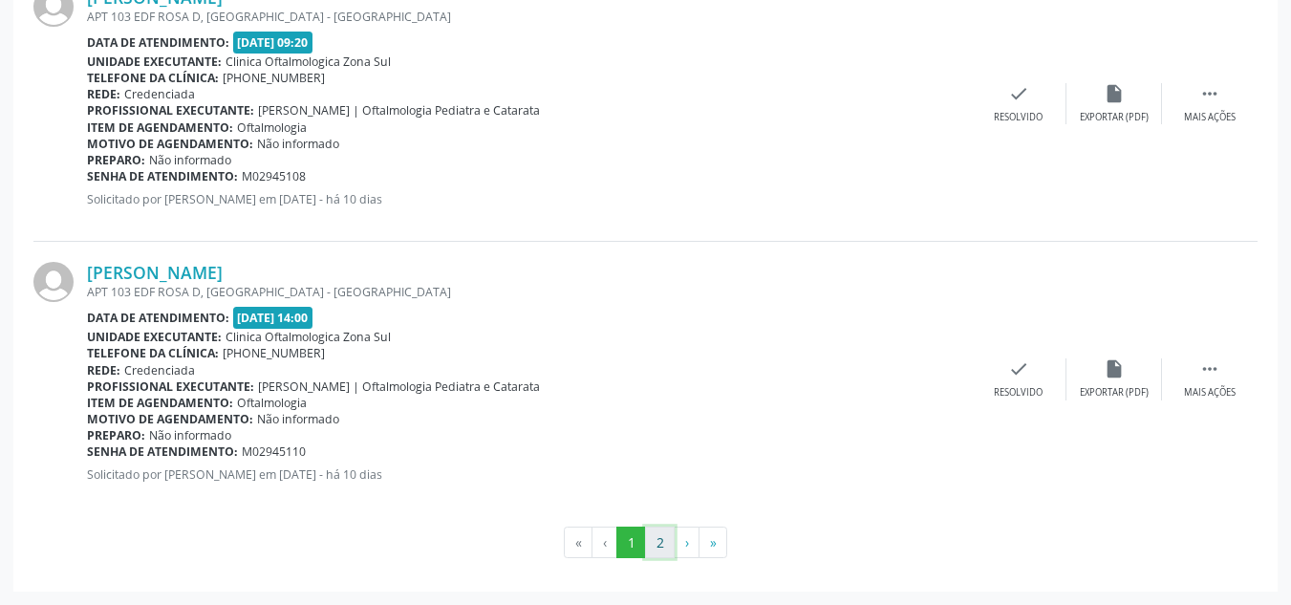
click at [654, 543] on button "2" at bounding box center [660, 542] width 30 height 32
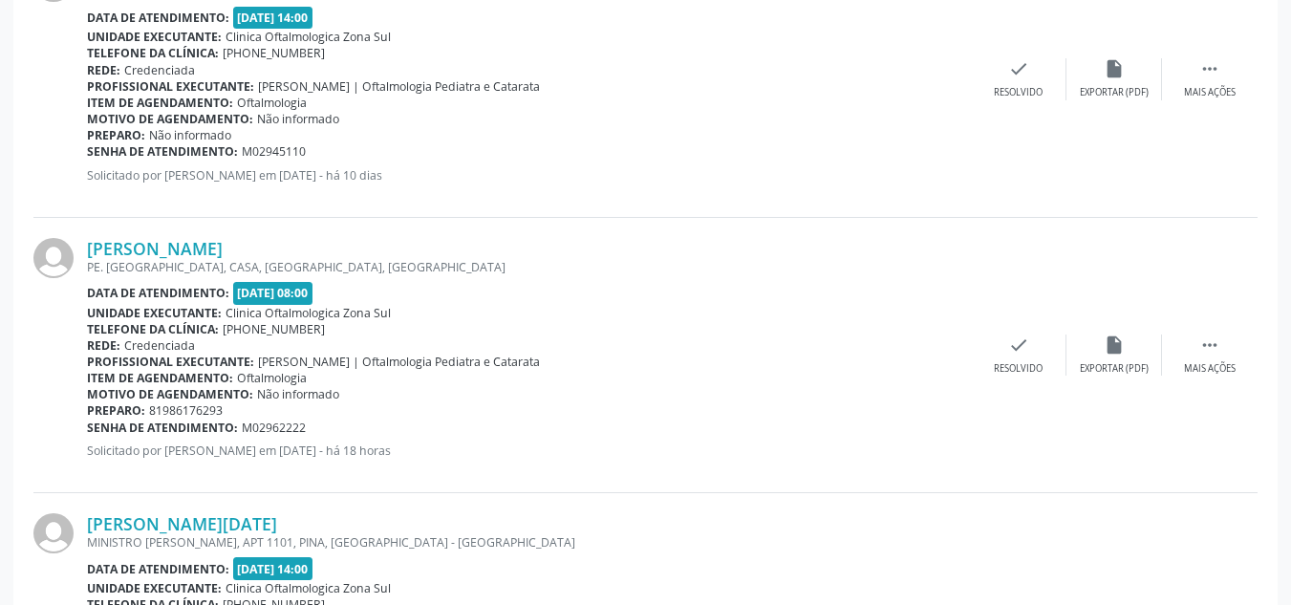
scroll to position [850, 0]
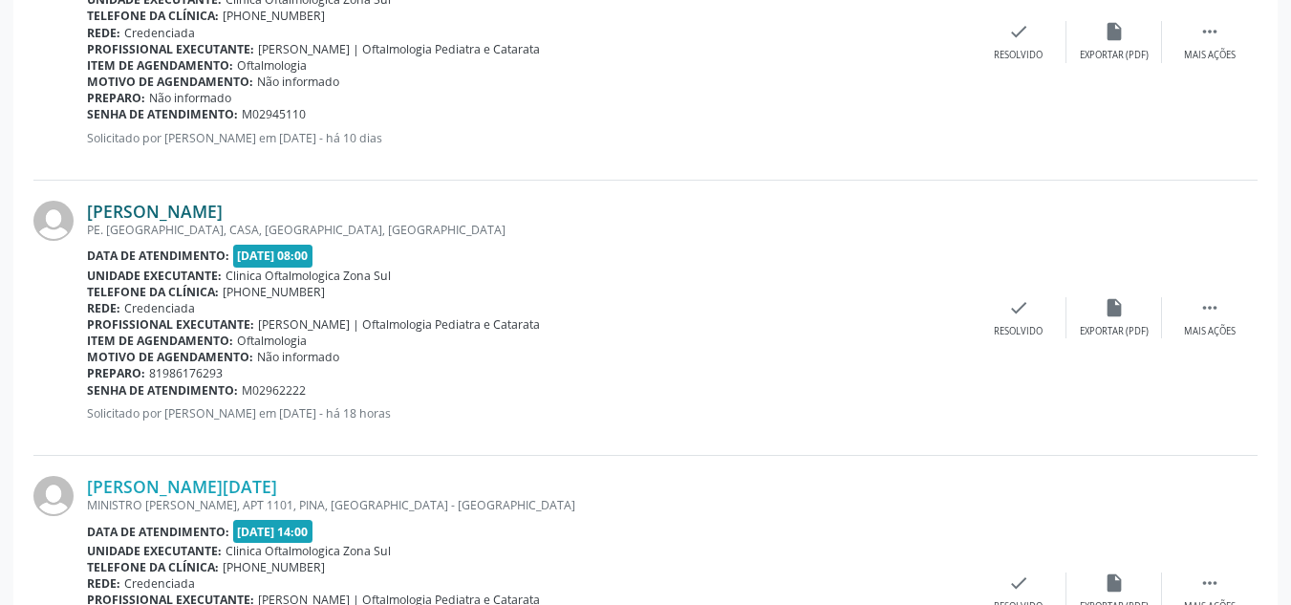
drag, startPoint x: 344, startPoint y: 198, endPoint x: 156, endPoint y: 211, distance: 188.7
click at [68, 206] on div "[PERSON_NAME] PE. [GEOGRAPHIC_DATA], CASA, [GEOGRAPHIC_DATA], [GEOGRAPHIC_DATA]…" at bounding box center [645, 318] width 1224 height 275
drag, startPoint x: 250, startPoint y: 392, endPoint x: 88, endPoint y: 396, distance: 162.5
click at [88, 396] on div "Senha de atendimento: M02962222" at bounding box center [529, 390] width 884 height 16
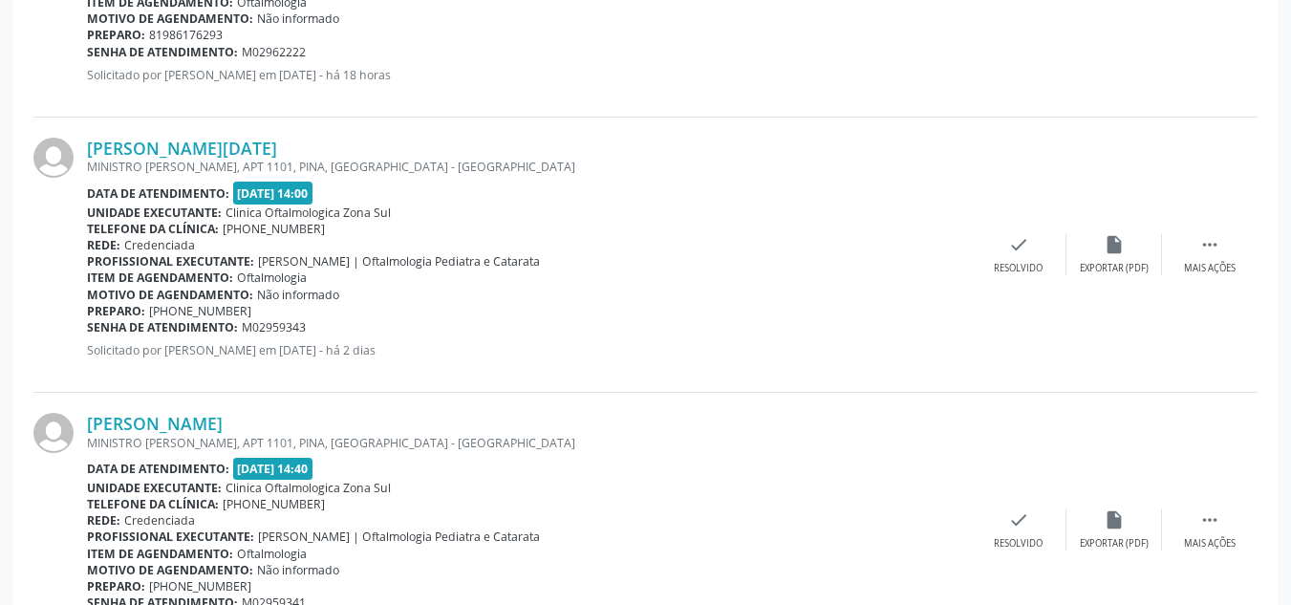
scroll to position [1233, 0]
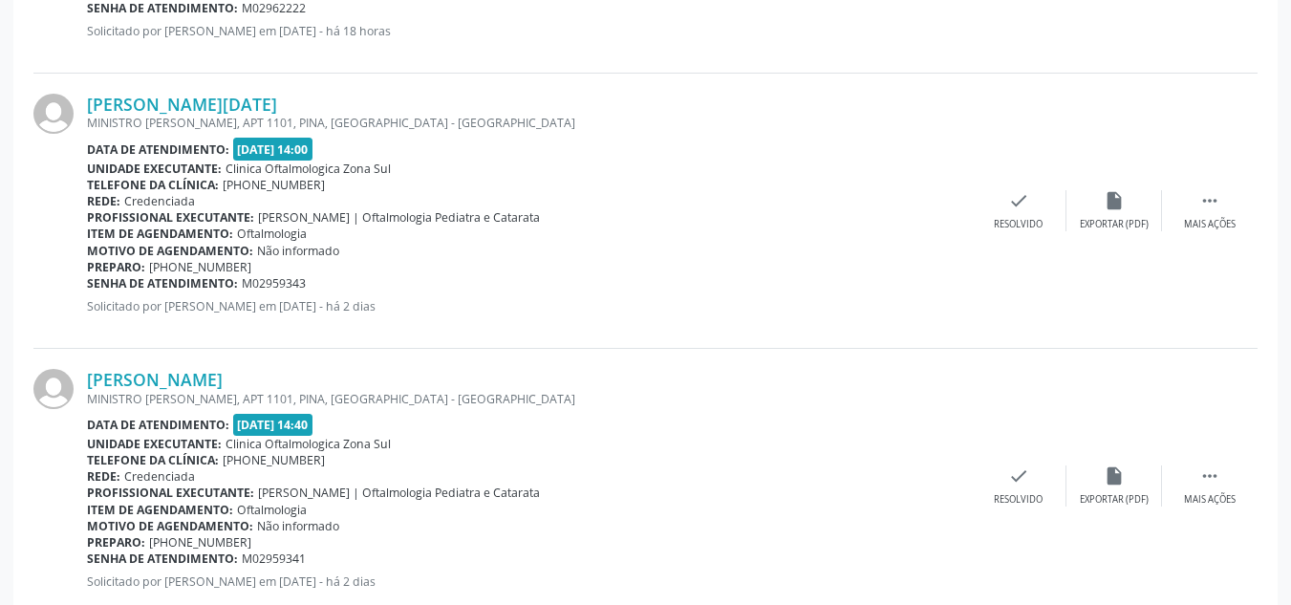
drag, startPoint x: 399, startPoint y: 107, endPoint x: 153, endPoint y: 118, distance: 246.8
click at [82, 108] on div "[PERSON_NAME][DATE] MINISTRO [PERSON_NAME], APT 1101, PINA, [GEOGRAPHIC_DATA] -…" at bounding box center [645, 211] width 1224 height 275
drag, startPoint x: 161, startPoint y: 116, endPoint x: 418, endPoint y: 97, distance: 257.7
click at [418, 97] on div "[PERSON_NAME][DATE]" at bounding box center [529, 104] width 884 height 21
drag, startPoint x: 418, startPoint y: 97, endPoint x: 100, endPoint y: 111, distance: 318.5
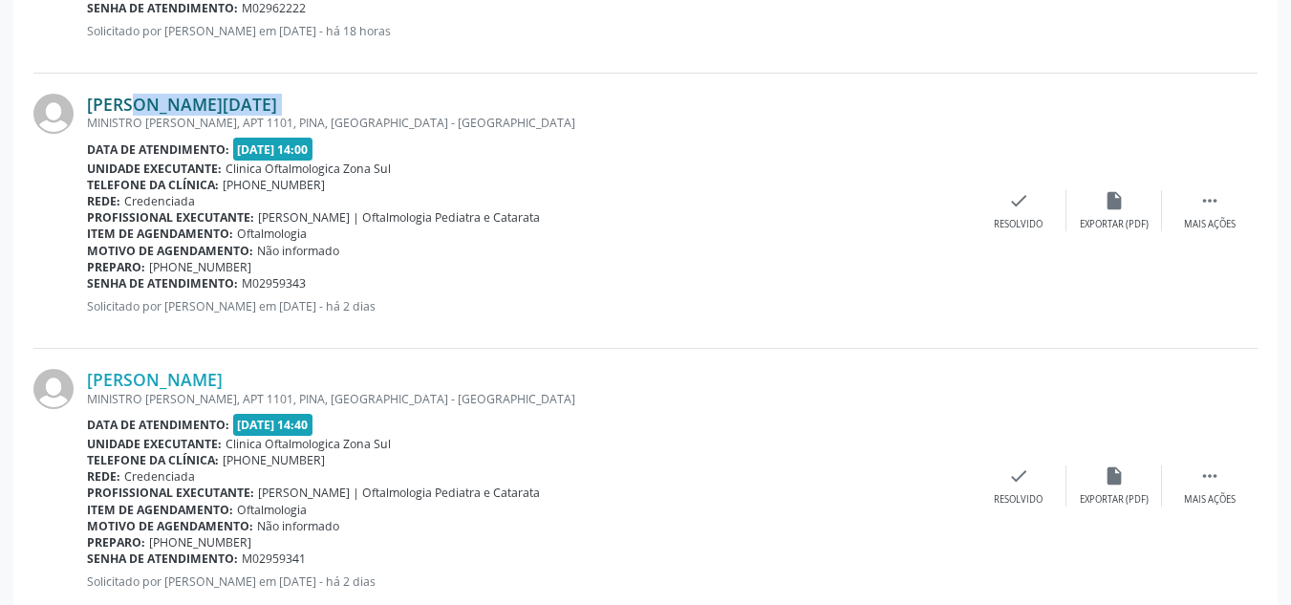
click at [100, 111] on div "[PERSON_NAME][DATE]" at bounding box center [529, 104] width 884 height 21
drag, startPoint x: 322, startPoint y: 285, endPoint x: 87, endPoint y: 286, distance: 235.0
click at [87, 286] on div "Senha de atendimento: M02959343" at bounding box center [529, 283] width 884 height 16
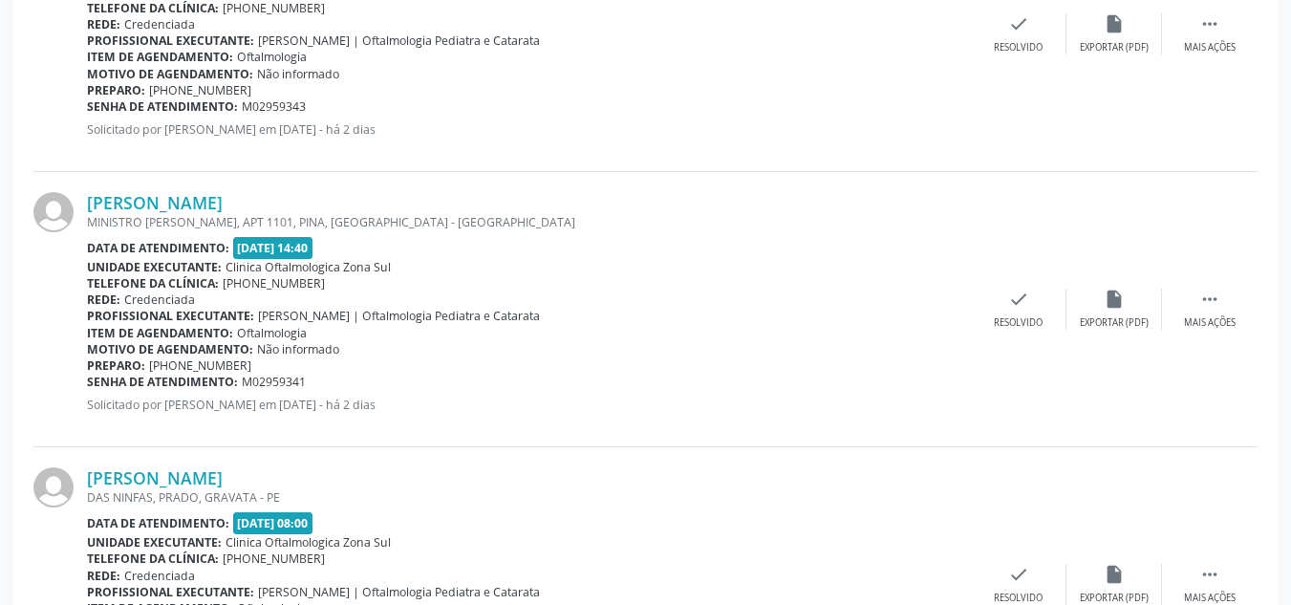
scroll to position [1424, 0]
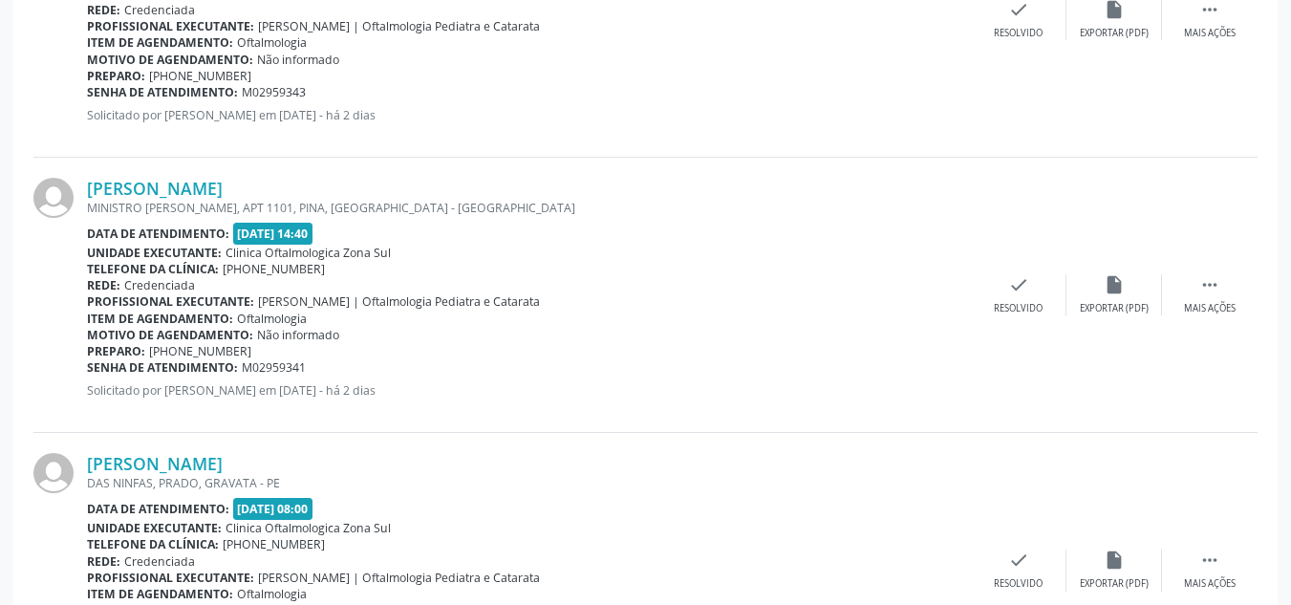
drag, startPoint x: 361, startPoint y: 180, endPoint x: 75, endPoint y: 186, distance: 285.8
click at [75, 186] on div "[PERSON_NAME] MINISTRO [PERSON_NAME], APT 1101, PINA, [GEOGRAPHIC_DATA] - [GEOG…" at bounding box center [645, 295] width 1224 height 275
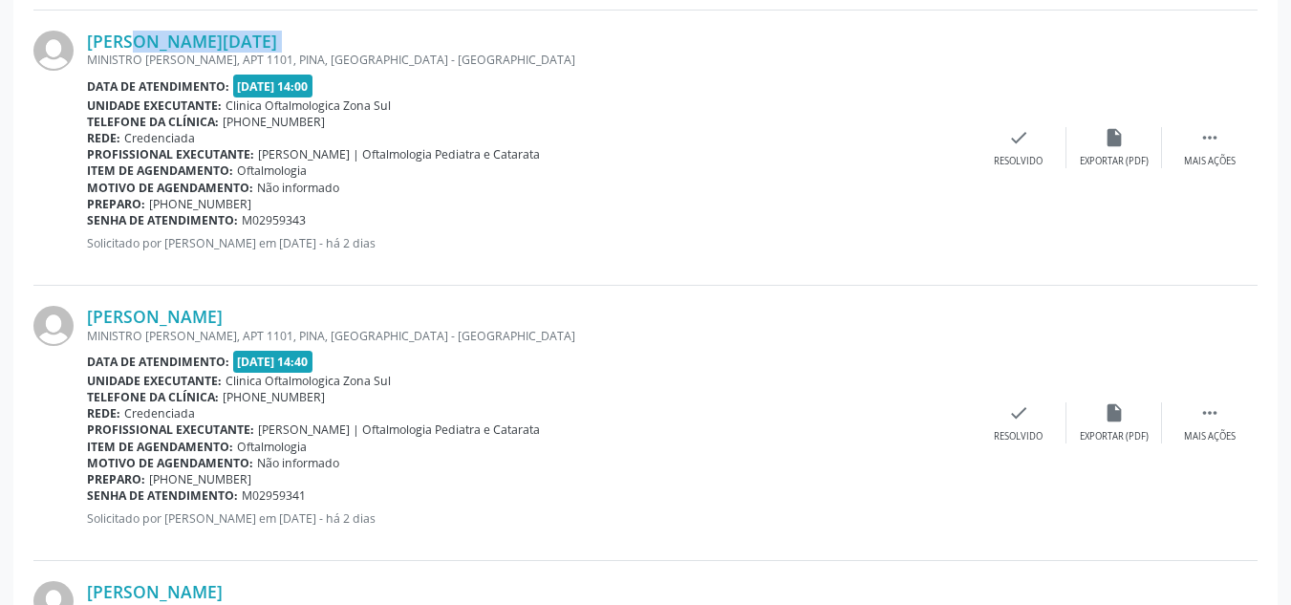
scroll to position [1328, 0]
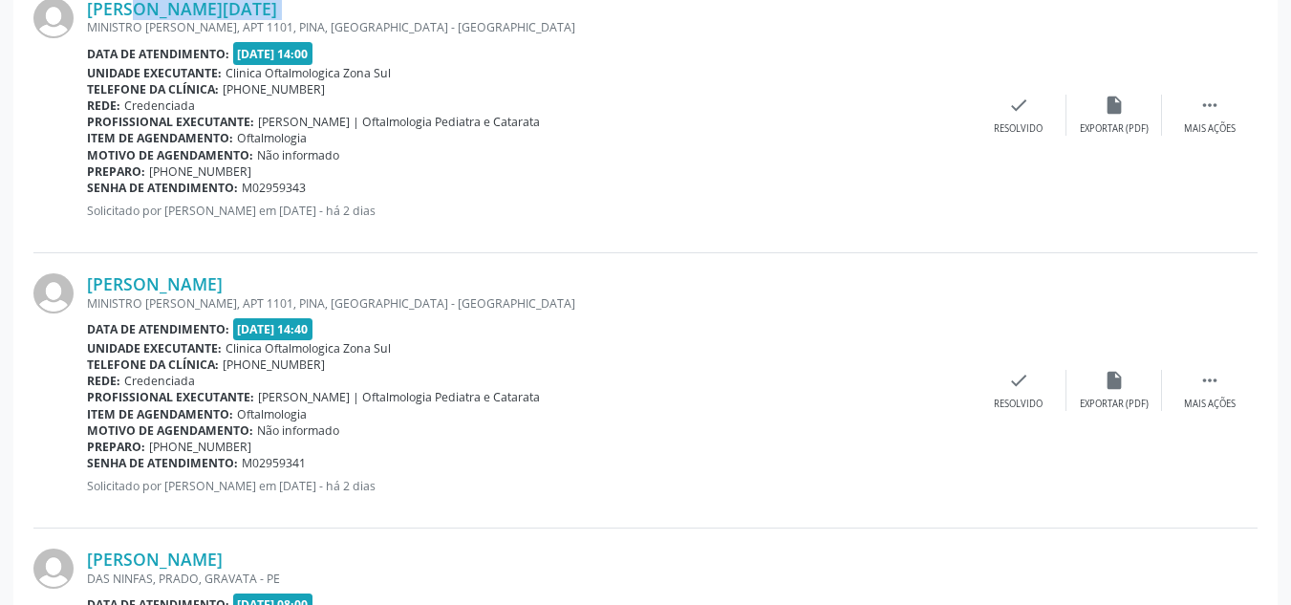
drag, startPoint x: 326, startPoint y: 462, endPoint x: 88, endPoint y: 467, distance: 238.0
click at [88, 467] on div "Senha de atendimento: M02959341" at bounding box center [529, 463] width 884 height 16
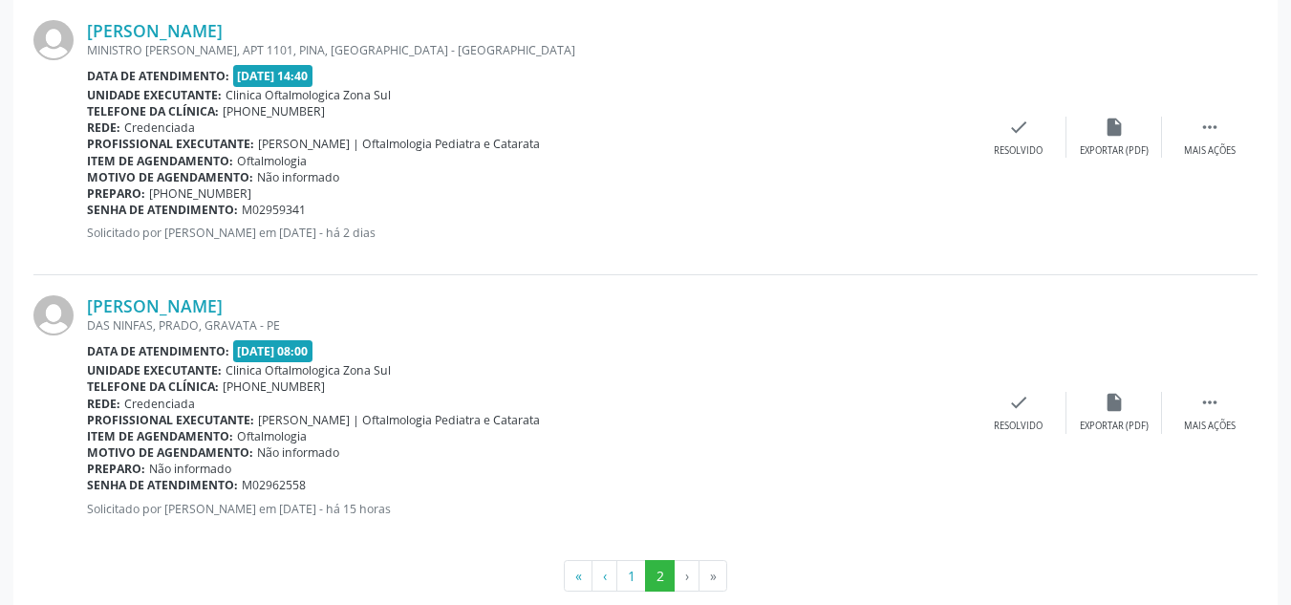
scroll to position [1615, 0]
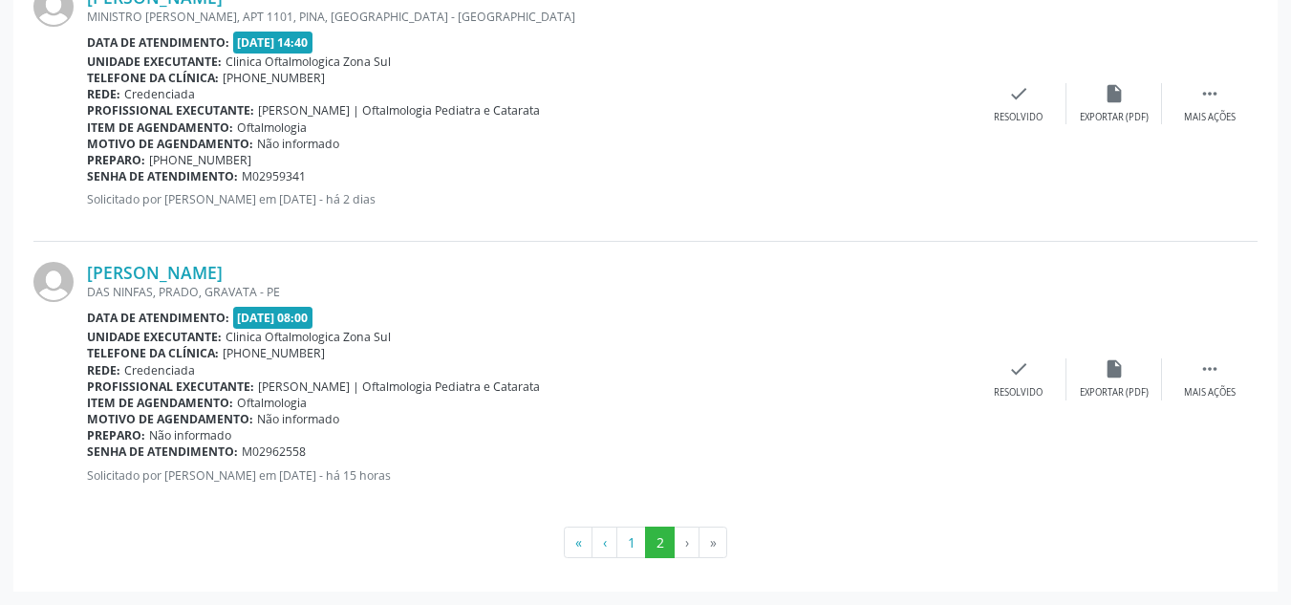
drag, startPoint x: 319, startPoint y: 266, endPoint x: 86, endPoint y: 270, distance: 233.2
click at [86, 270] on div "[PERSON_NAME] DAS NINFAS, PRADO, GRAVATA - PE Data de atendimento: [DATE] 08:00…" at bounding box center [645, 379] width 1224 height 274
drag, startPoint x: 311, startPoint y: 448, endPoint x: 86, endPoint y: 455, distance: 224.6
click at [86, 455] on div "[PERSON_NAME] DAS NINFAS, PRADO, GRAVATA - PE Data de atendimento: [DATE] 08:00…" at bounding box center [645, 379] width 1224 height 274
click at [115, 450] on b "Senha de atendimento:" at bounding box center [162, 451] width 151 height 16
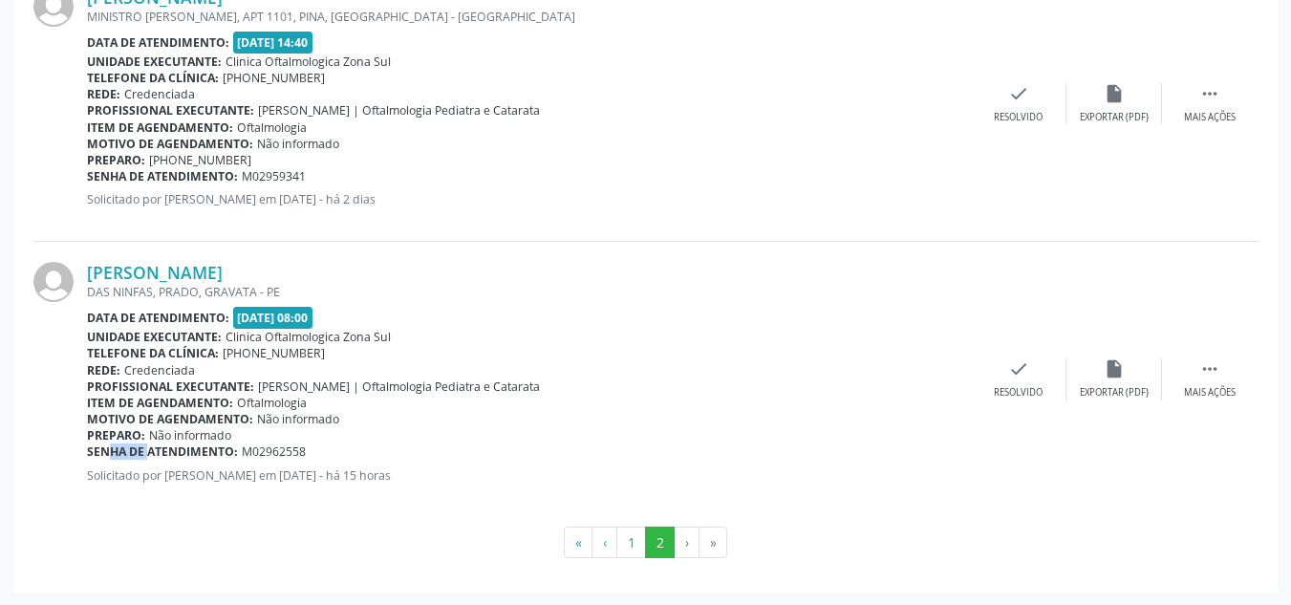
click at [115, 450] on b "Senha de atendimento:" at bounding box center [162, 451] width 151 height 16
drag, startPoint x: 115, startPoint y: 450, endPoint x: 272, endPoint y: 451, distance: 157.7
click at [272, 451] on span "M02962558" at bounding box center [274, 451] width 64 height 16
drag, startPoint x: 312, startPoint y: 450, endPoint x: 88, endPoint y: 451, distance: 224.5
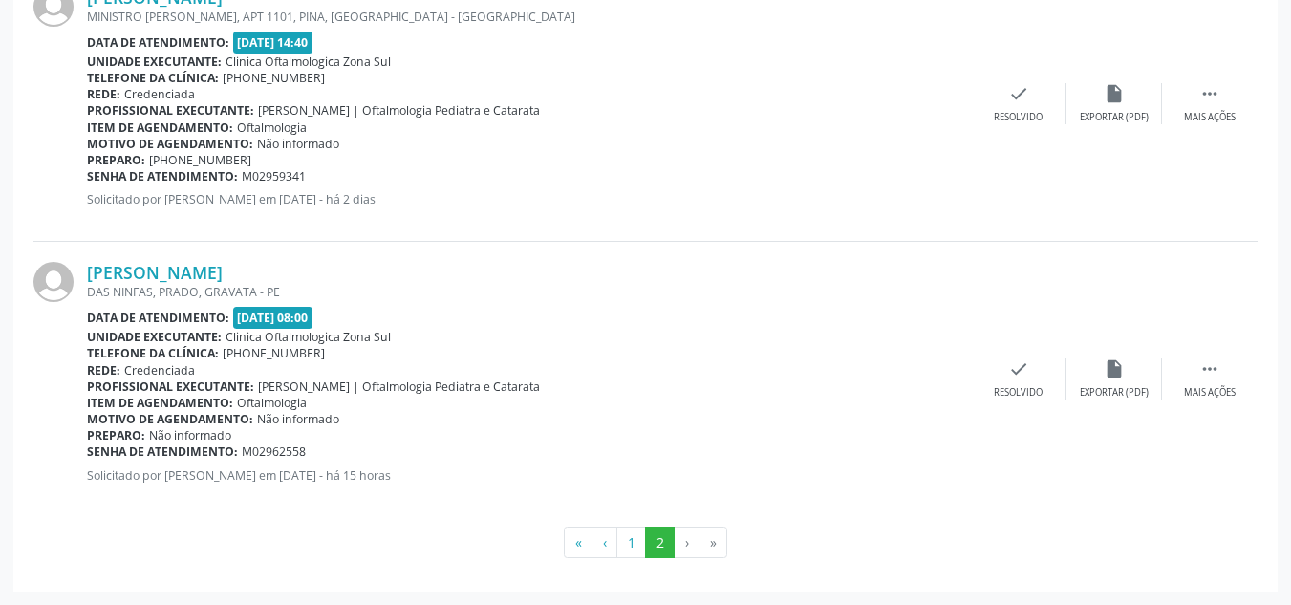
click at [88, 451] on div "Senha de atendimento: M02962558" at bounding box center [529, 451] width 884 height 16
click at [223, 279] on link "[PERSON_NAME]" at bounding box center [155, 272] width 136 height 21
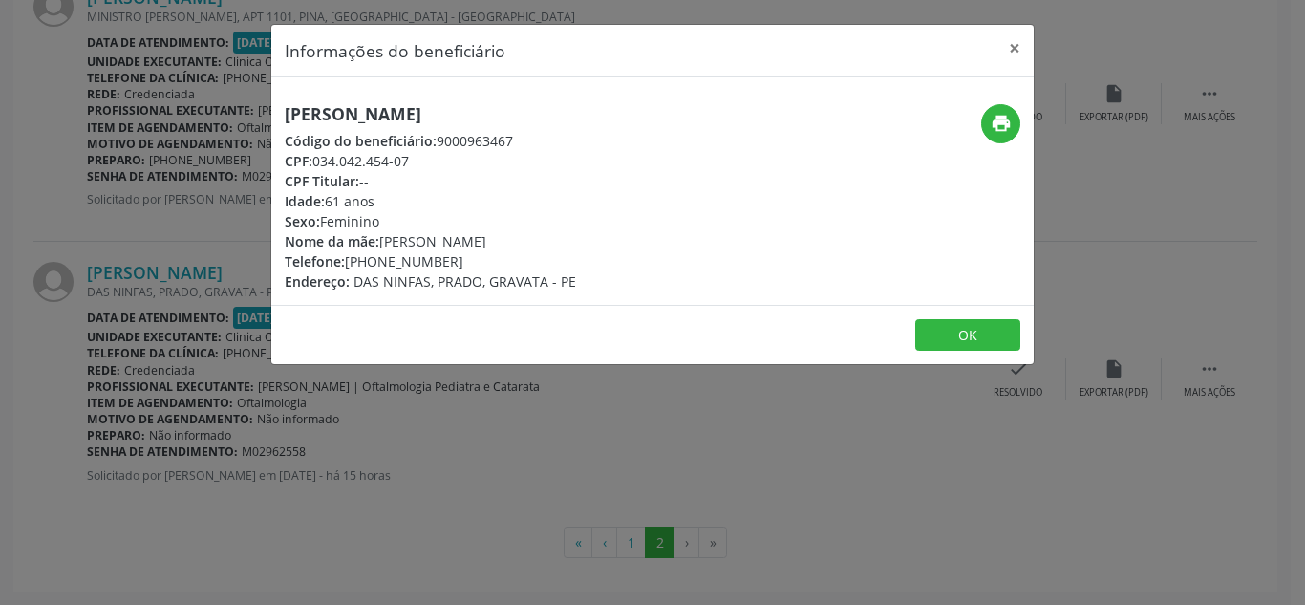
drag, startPoint x: 416, startPoint y: 161, endPoint x: 317, endPoint y: 166, distance: 98.5
click at [317, 166] on div "CPF: 034.042.454-07" at bounding box center [430, 161] width 291 height 20
drag, startPoint x: 386, startPoint y: 237, endPoint x: 519, endPoint y: 238, distance: 132.8
click at [580, 235] on div "[PERSON_NAME] Código do beneficiário: 9000963467 CPF: 034.042.454-07 CPF Titula…" at bounding box center [525, 197] width 508 height 187
click at [1019, 46] on button "×" at bounding box center [1015, 48] width 38 height 47
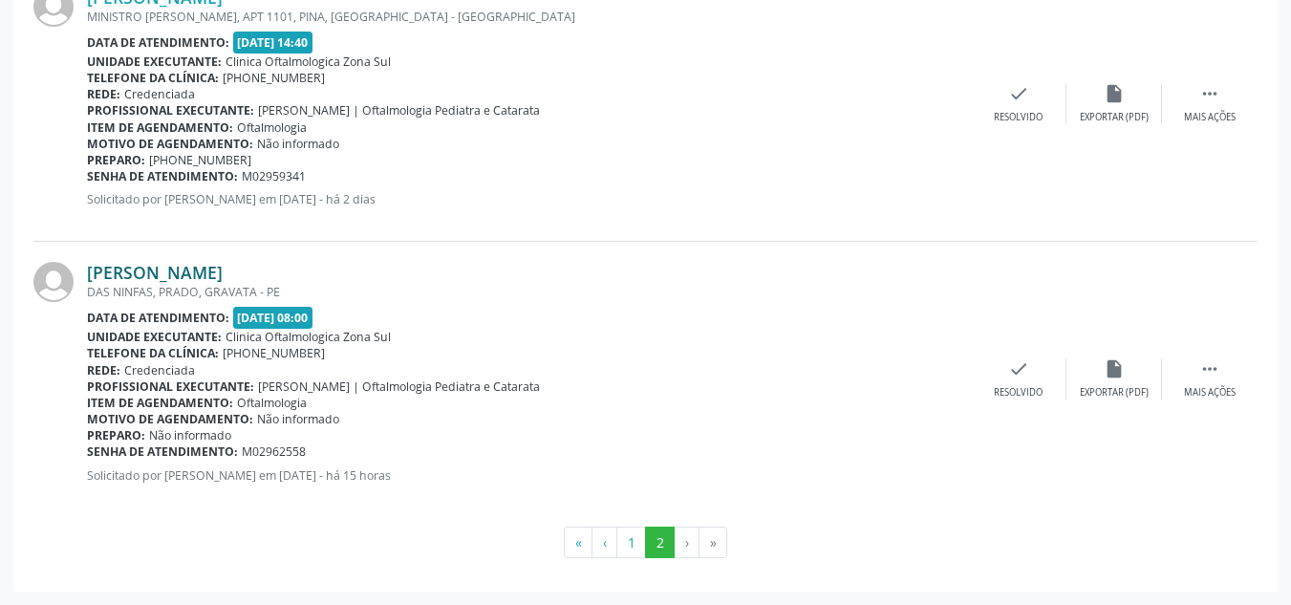
click at [167, 282] on link "[PERSON_NAME]" at bounding box center [155, 272] width 136 height 21
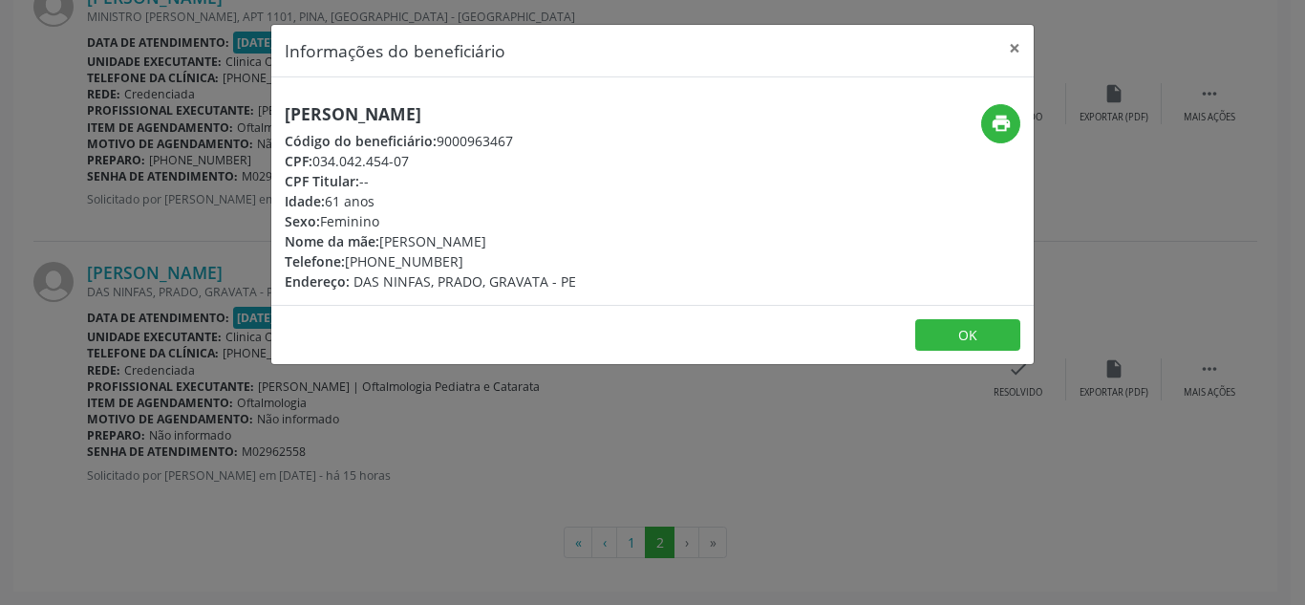
drag, startPoint x: 316, startPoint y: 159, endPoint x: 452, endPoint y: 181, distance: 137.4
click at [452, 181] on div "[PERSON_NAME] Código do beneficiário: 9000963467 CPF: 034.042.454-07 CPF Titula…" at bounding box center [430, 197] width 291 height 187
click at [352, 161] on div "CPF: 034.042.454-07" at bounding box center [430, 161] width 291 height 20
drag, startPoint x: 316, startPoint y: 160, endPoint x: 425, endPoint y: 162, distance: 109.0
click at [425, 162] on div "CPF: 034.042.454-07" at bounding box center [430, 161] width 291 height 20
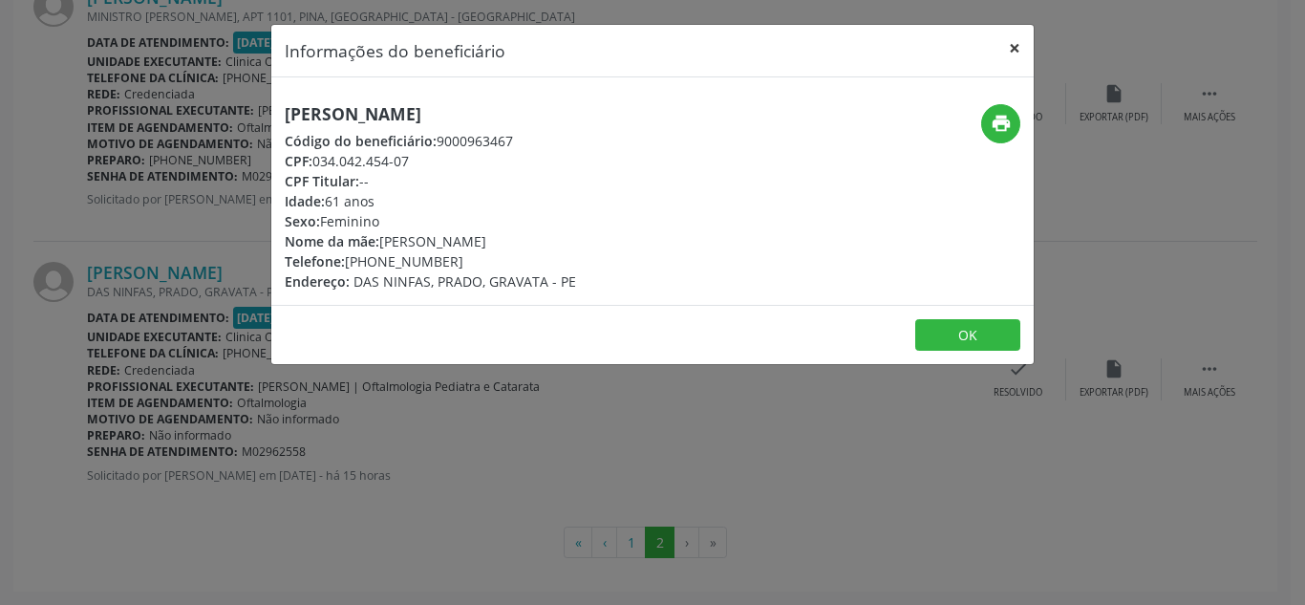
click at [1018, 50] on button "×" at bounding box center [1015, 48] width 38 height 47
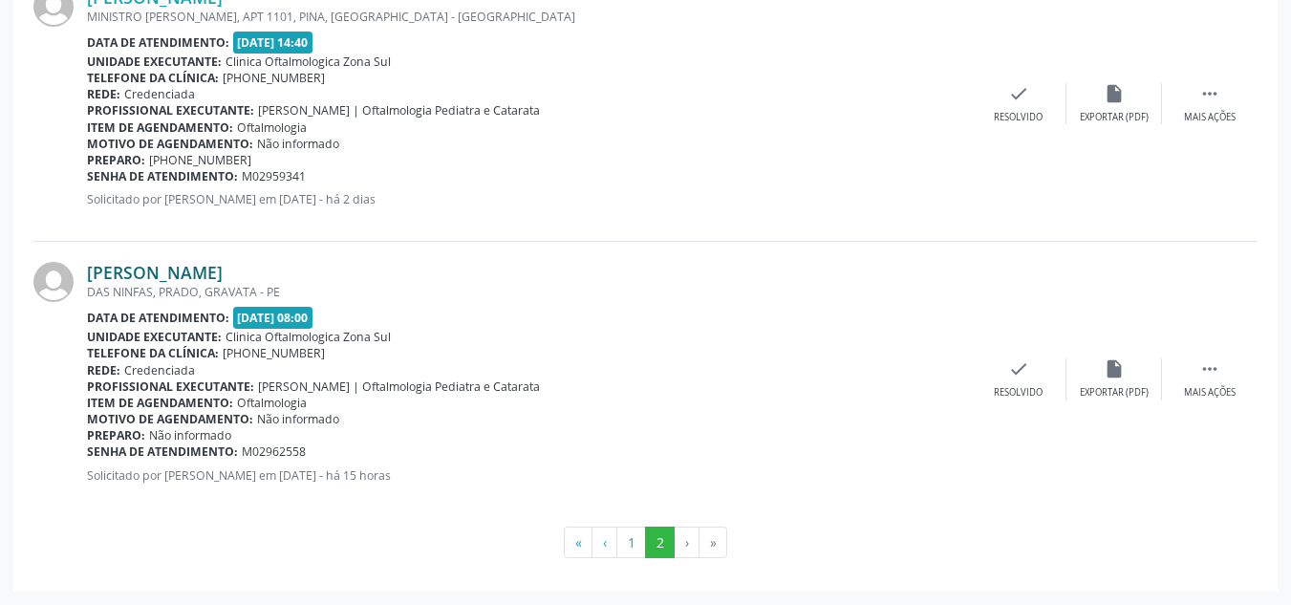
click at [196, 272] on link "[PERSON_NAME]" at bounding box center [155, 272] width 136 height 21
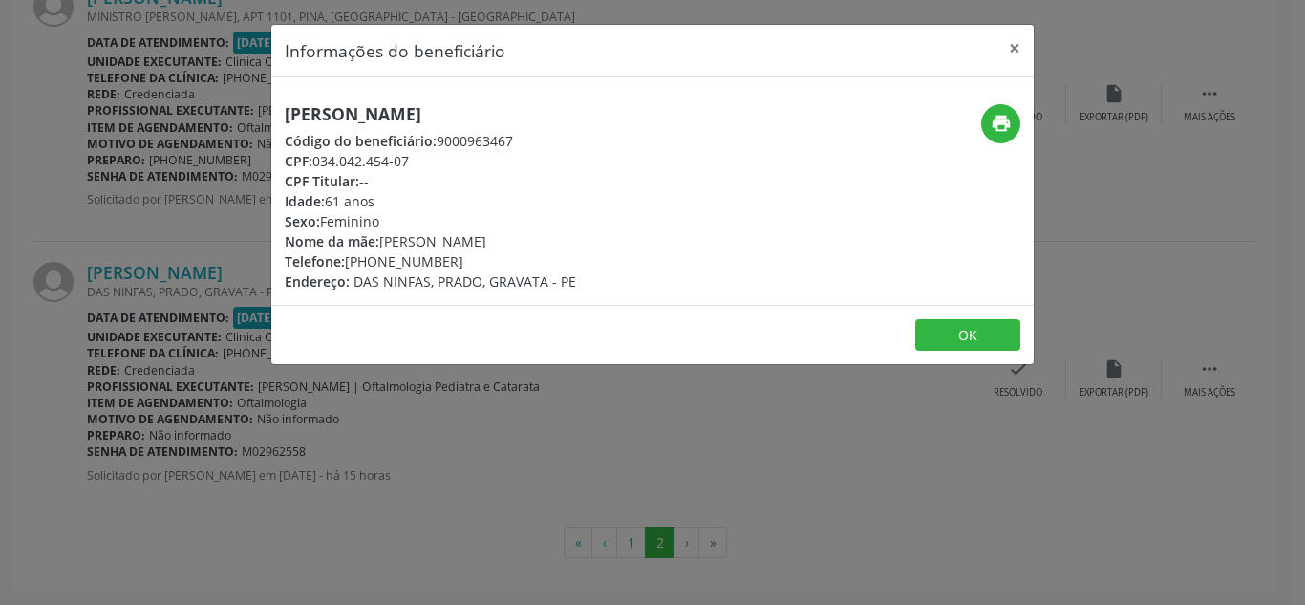
drag, startPoint x: 348, startPoint y: 264, endPoint x: 459, endPoint y: 254, distance: 111.2
click at [459, 254] on div "Telefone: [PHONE_NUMBER]" at bounding box center [430, 261] width 291 height 20
